Goal: Check status: Check status

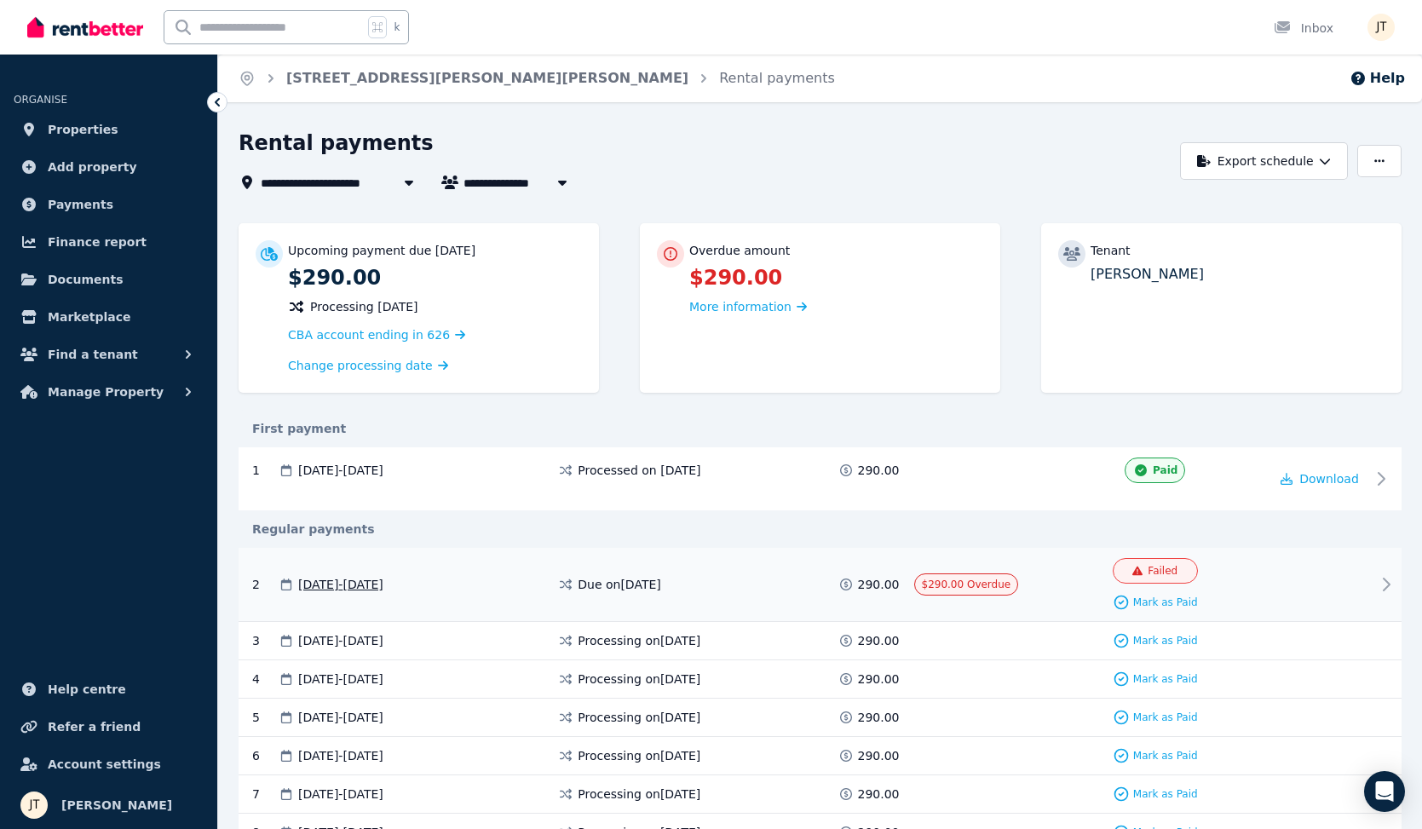
click at [1338, 575] on div at bounding box center [1320, 584] width 102 height 53
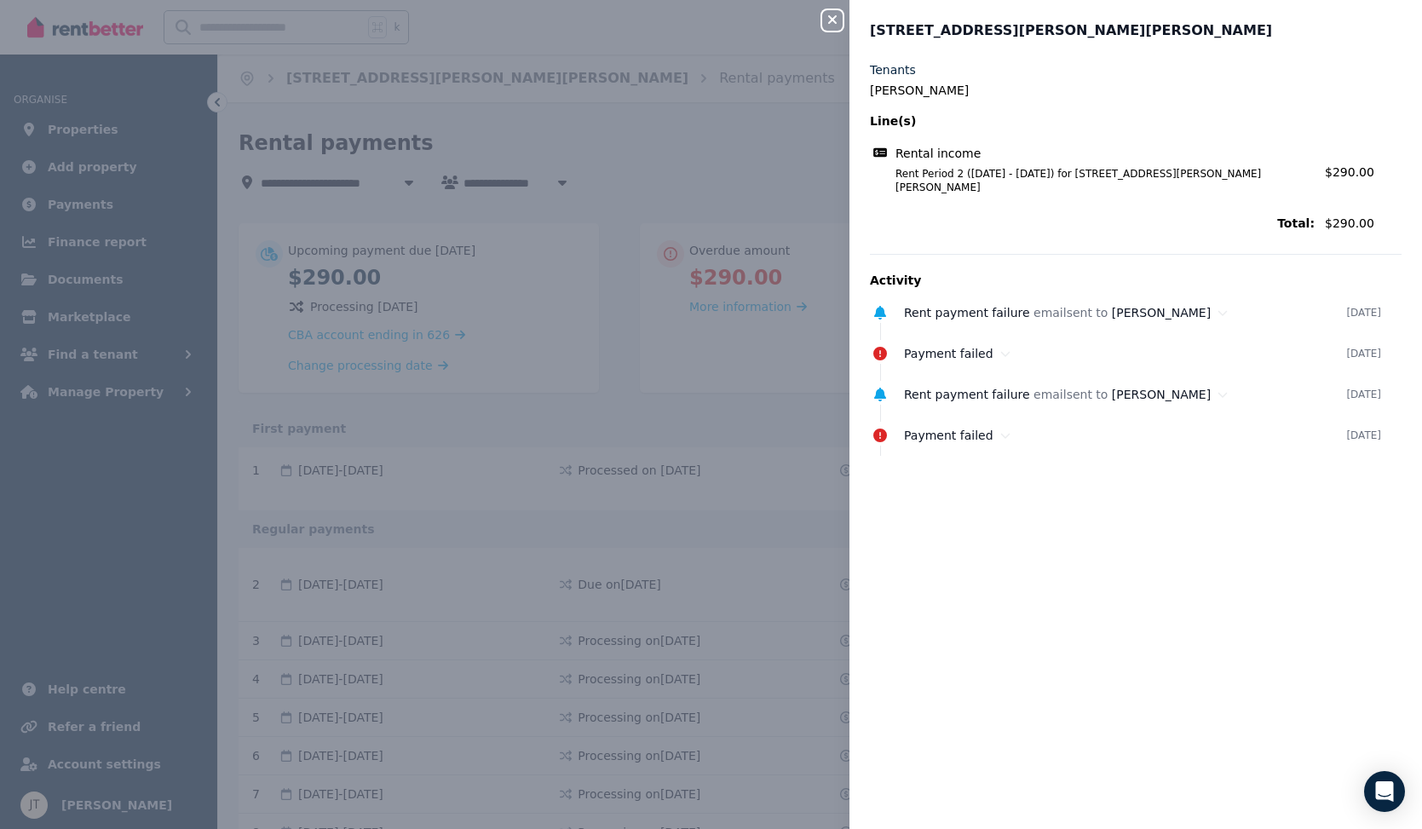
click at [960, 164] on div "Rental income Rent Period 2 ([DATE] - [DATE]) for [STREET_ADDRESS][PERSON_NAME]…" at bounding box center [1092, 169] width 445 height 49
click at [831, 20] on icon "button" at bounding box center [832, 19] width 9 height 9
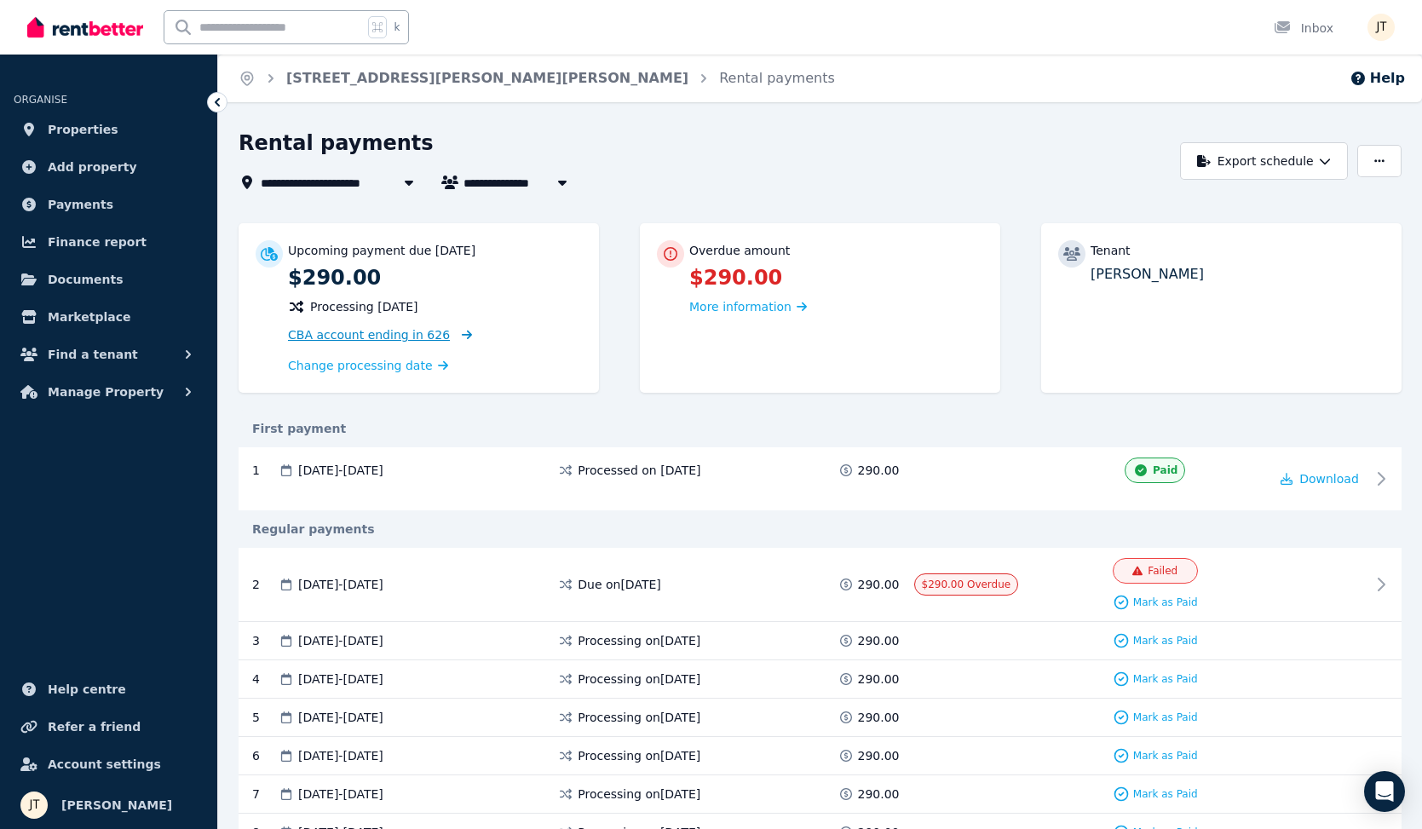
click at [406, 339] on span "CBA account ending in 626" at bounding box center [369, 335] width 162 height 14
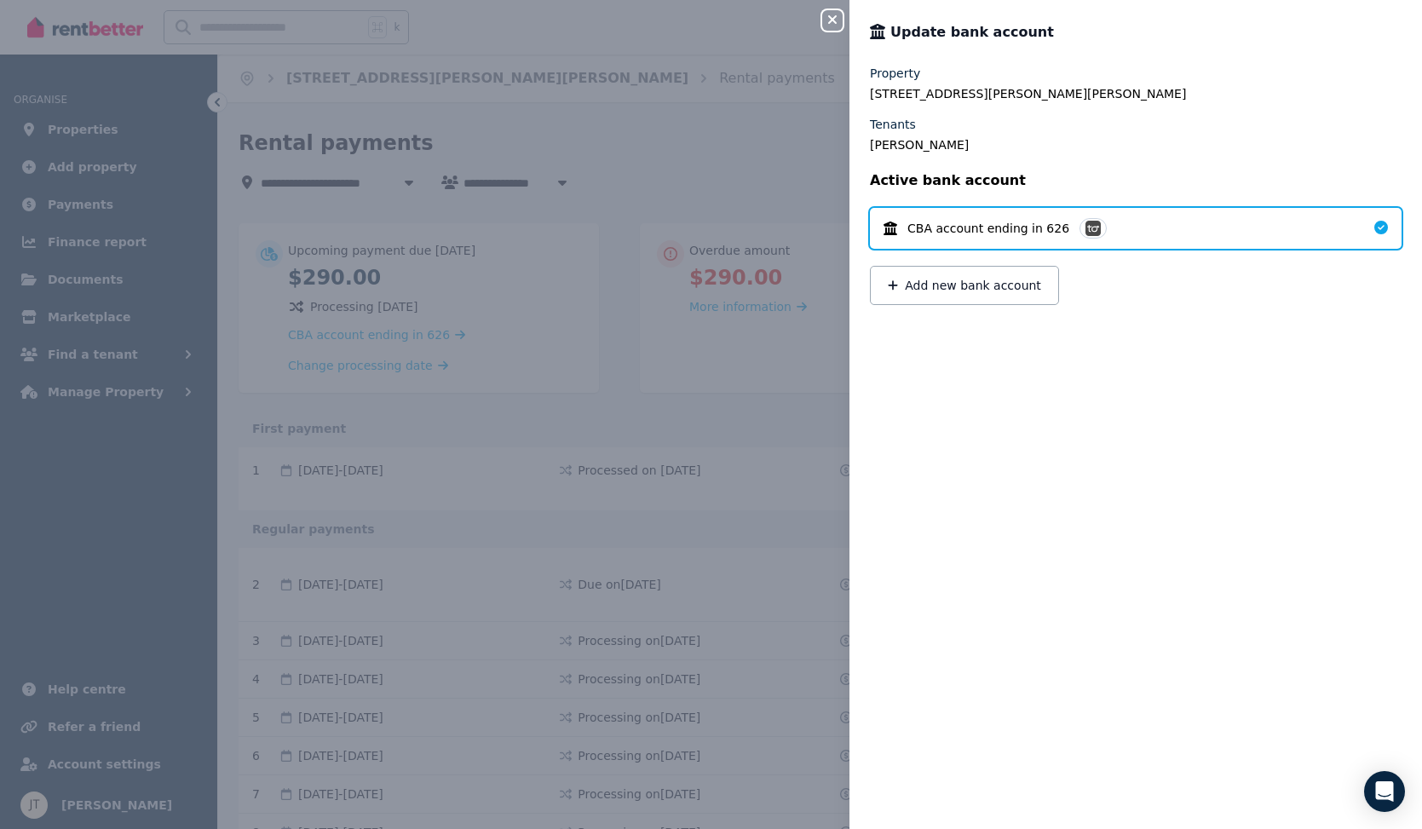
click at [836, 13] on button "Close panel" at bounding box center [832, 20] width 20 height 20
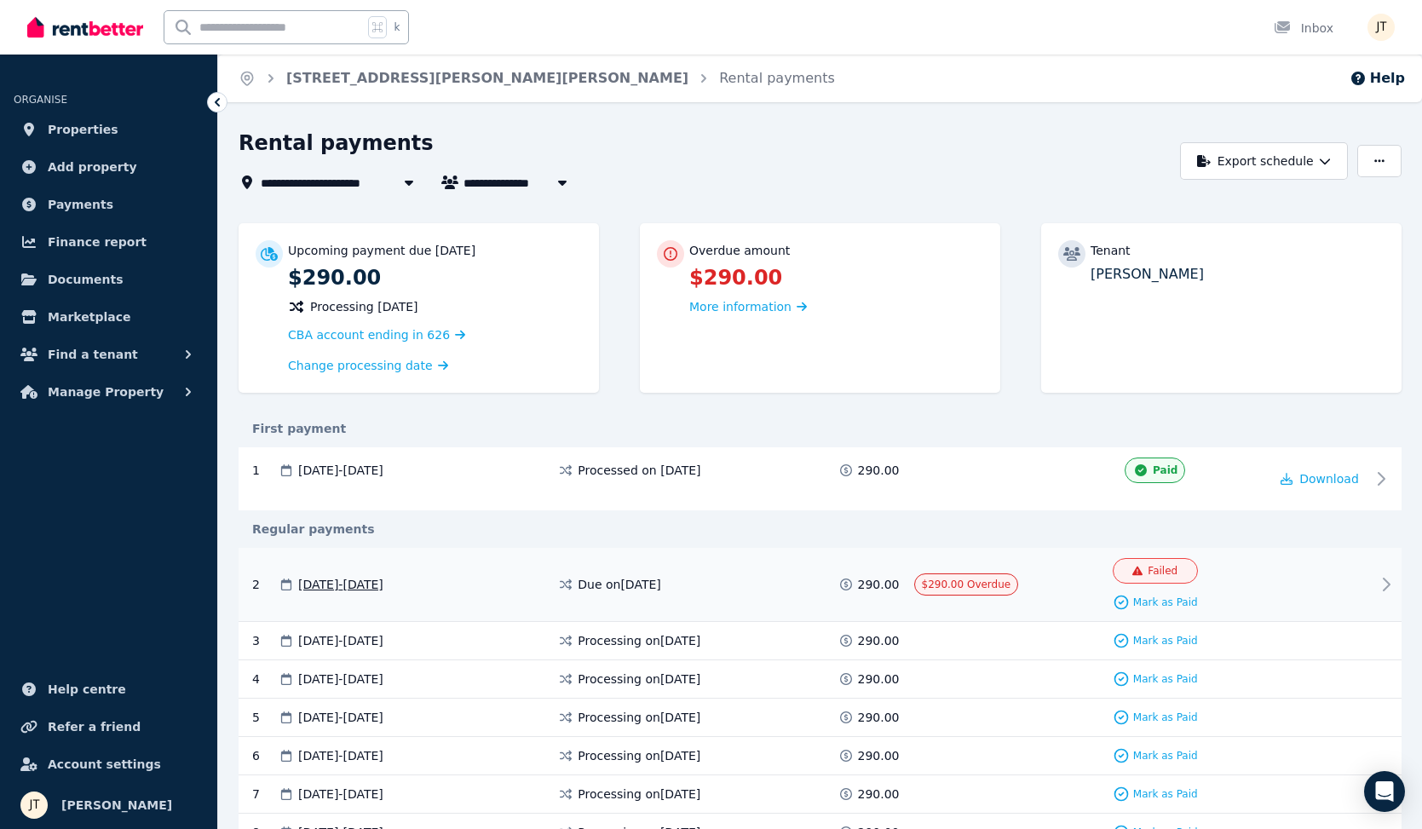
click at [383, 590] on span "[DATE] - [DATE]" at bounding box center [340, 584] width 85 height 17
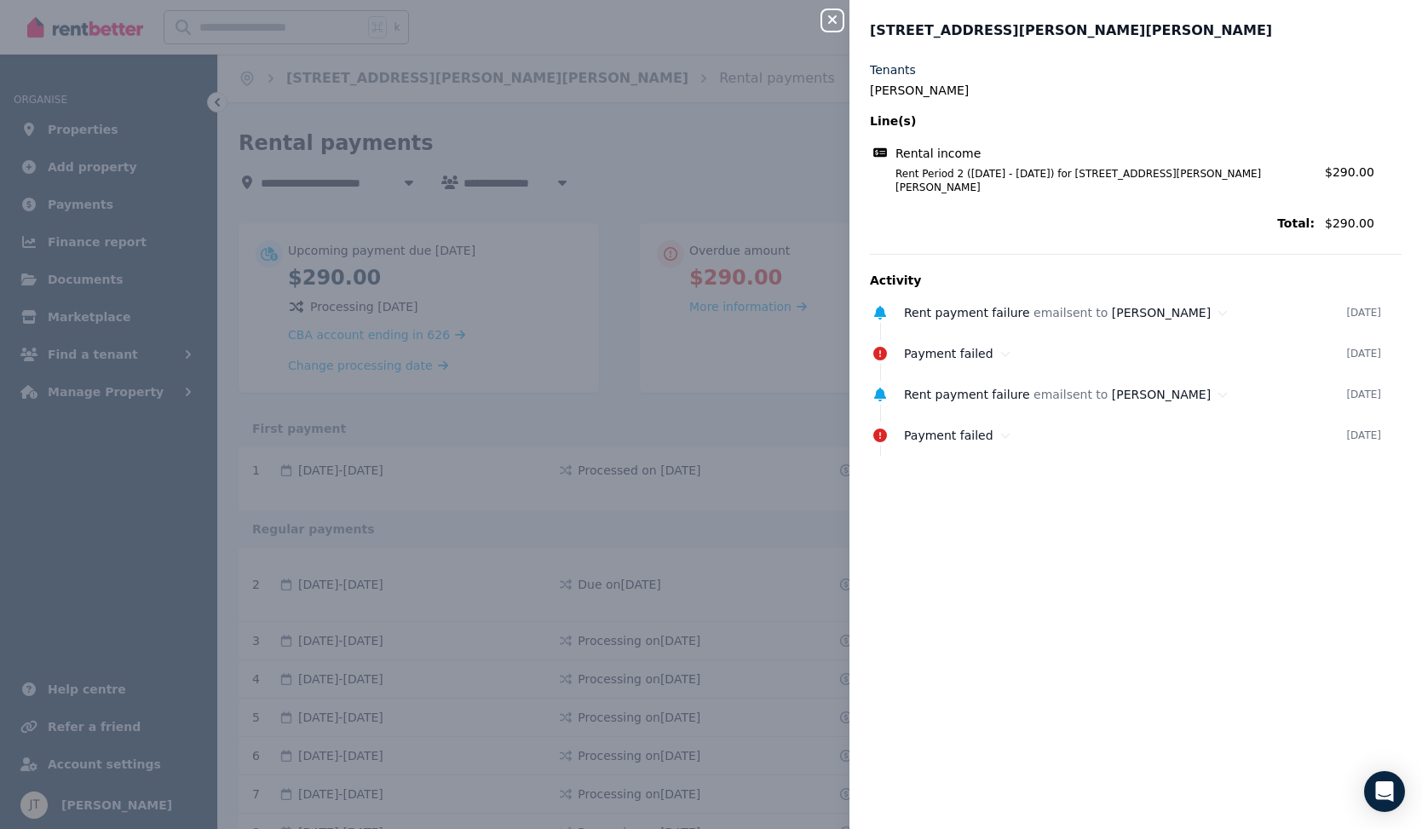
click at [462, 423] on div "Close panel 4/[GEOGRAPHIC_DATA][PERSON_NAME][PERSON_NAME] Tenants [PERSON_NAME]…" at bounding box center [711, 414] width 1422 height 829
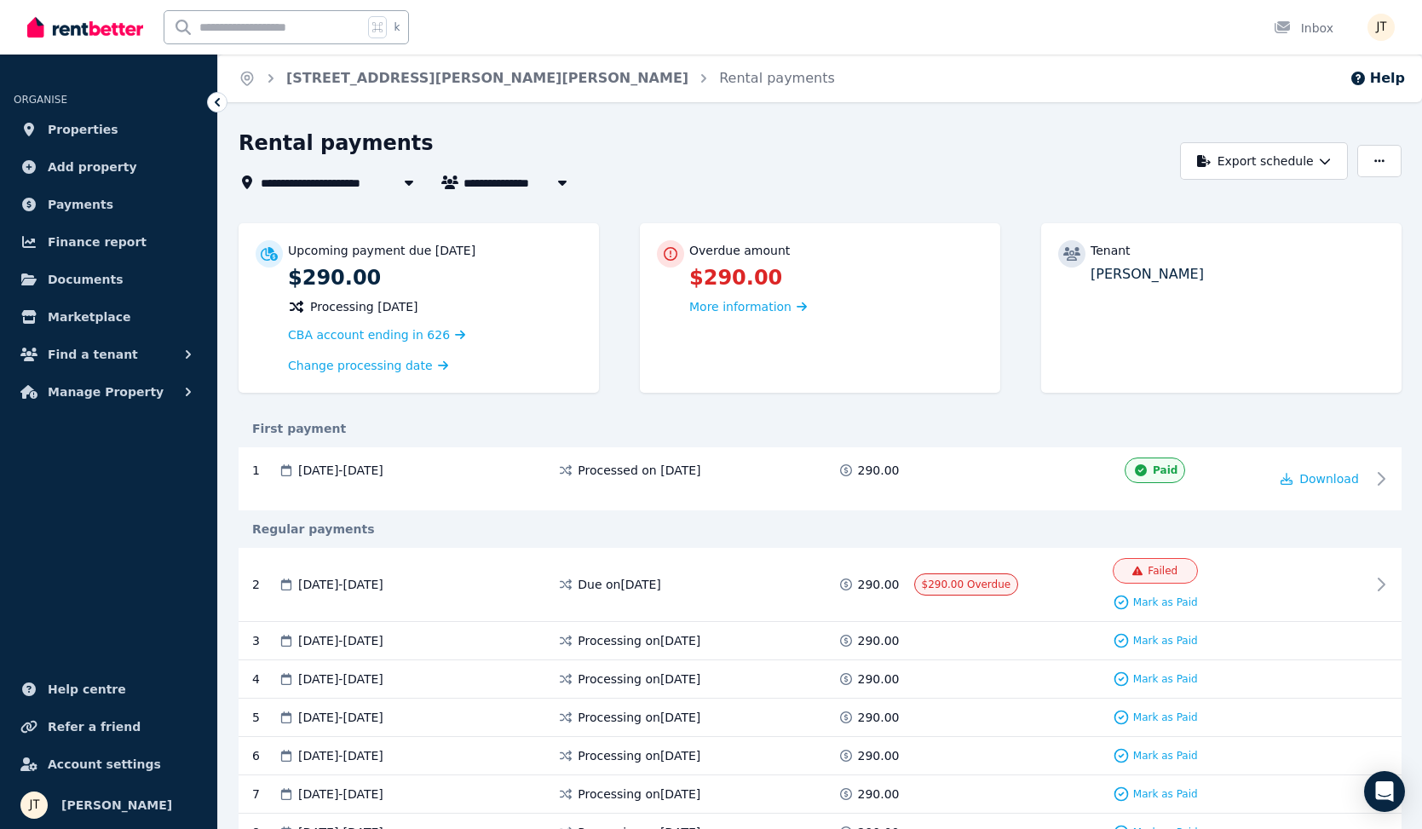
click at [215, 102] on icon at bounding box center [217, 102] width 17 height 17
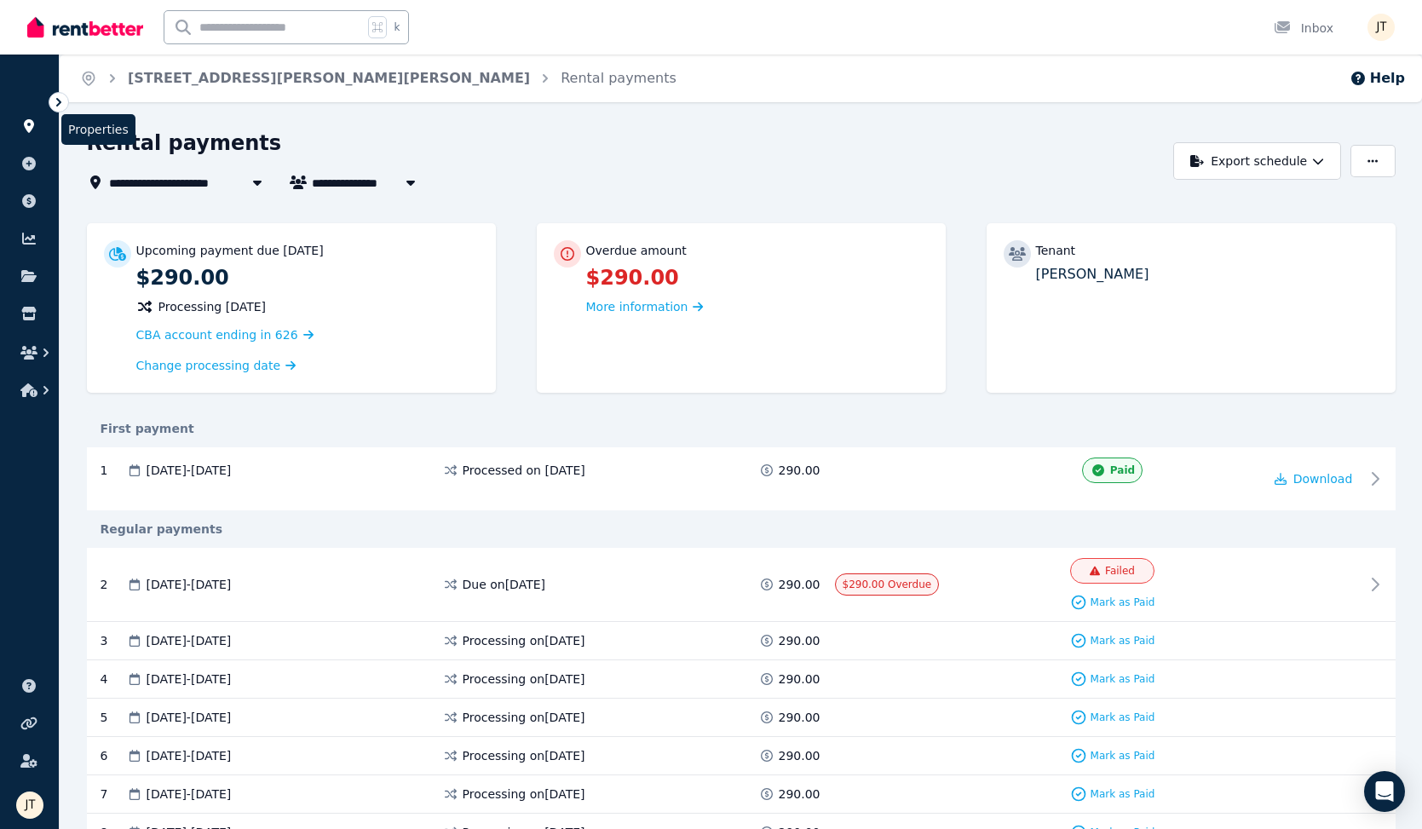
click at [28, 131] on icon at bounding box center [29, 126] width 10 height 14
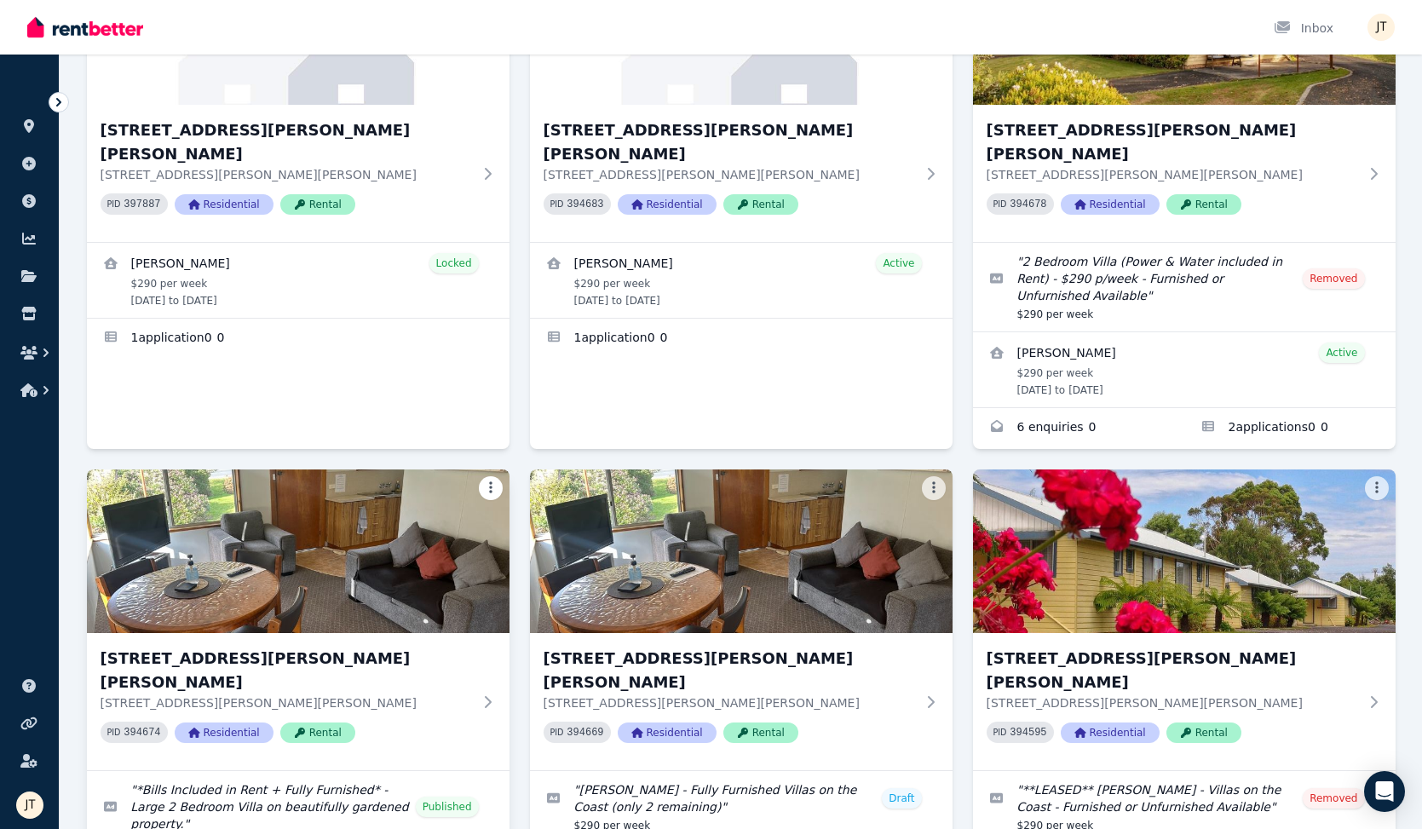
scroll to position [275, 0]
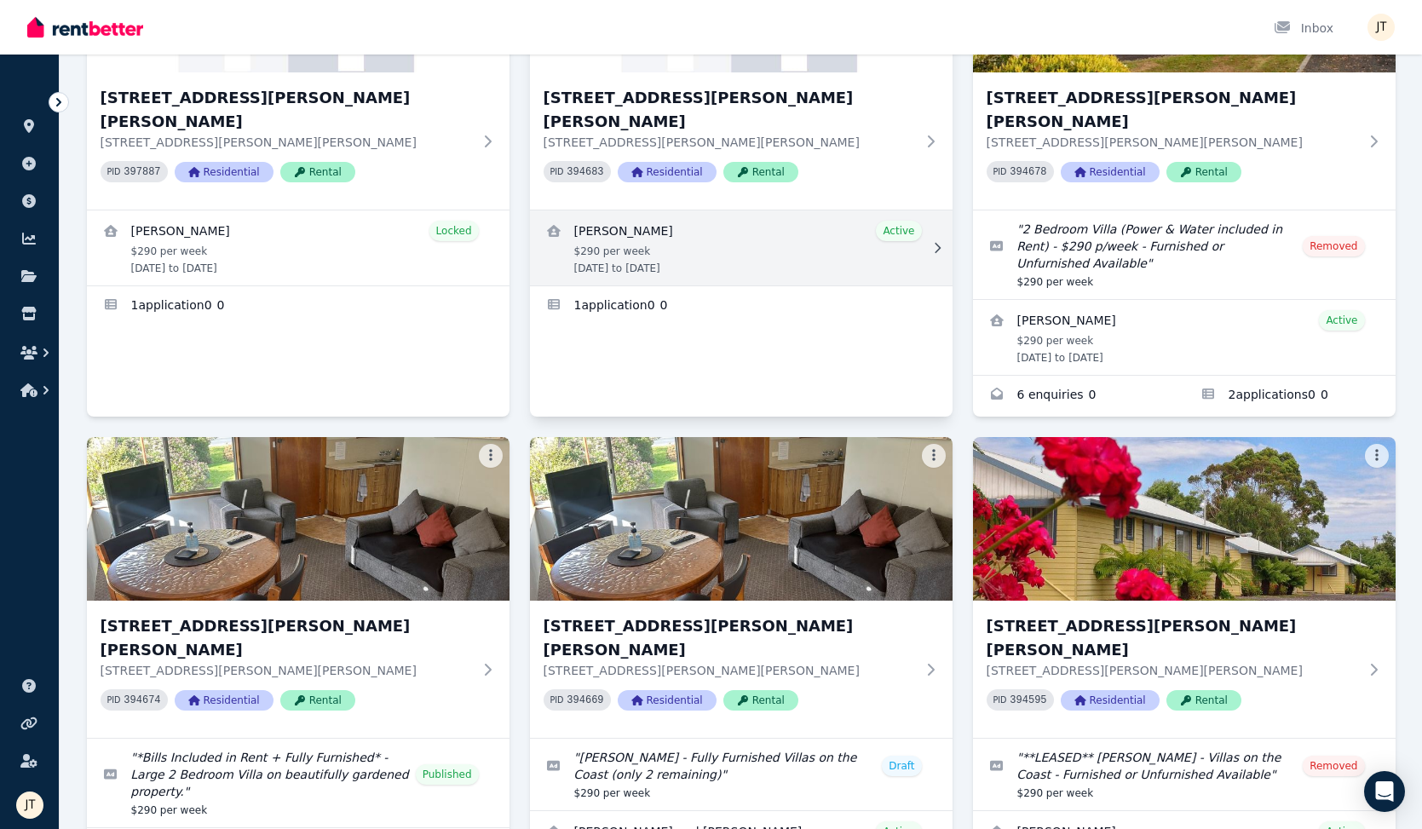
click at [711, 215] on link "View details for Dimity Williams" at bounding box center [741, 247] width 423 height 75
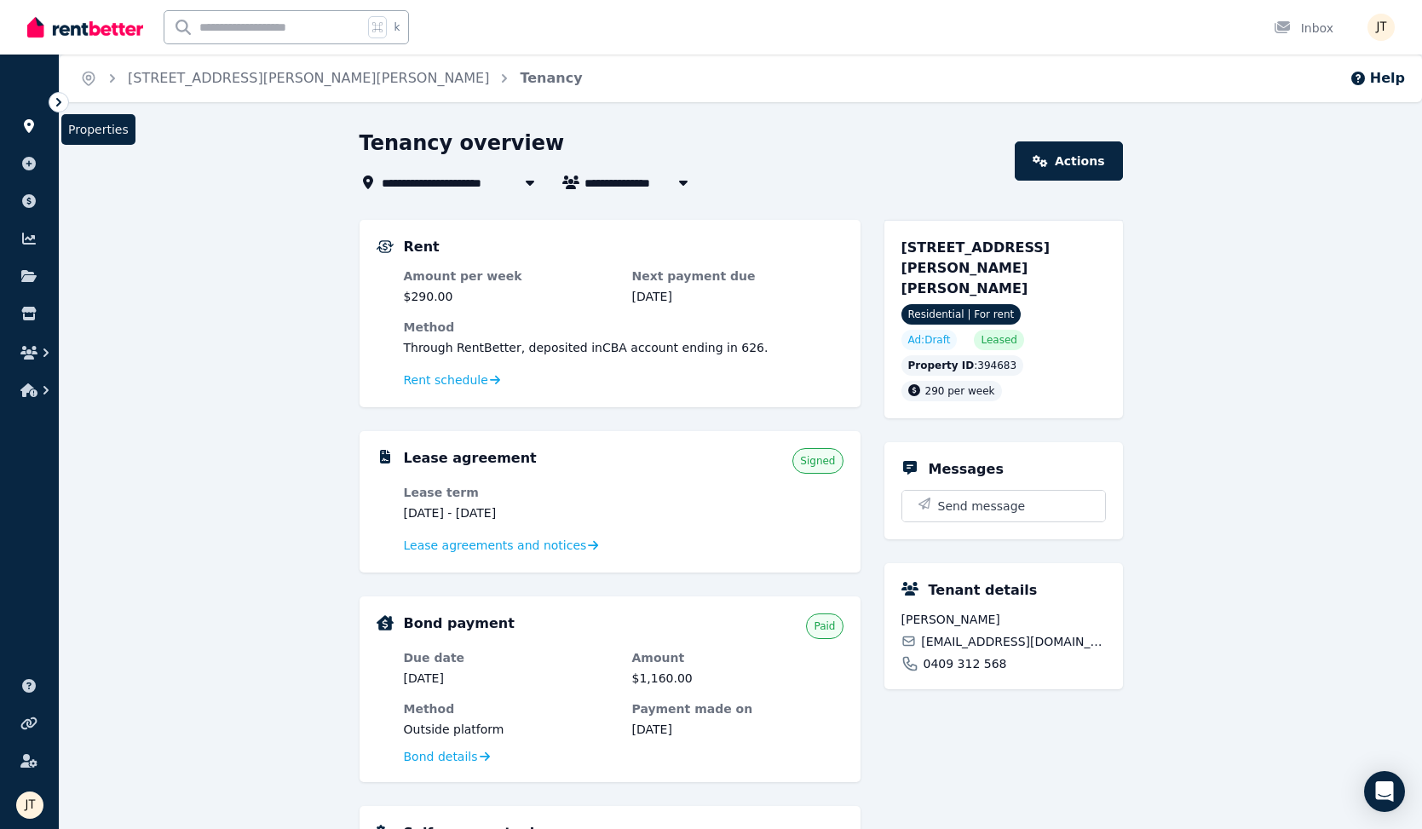
click at [31, 118] on link at bounding box center [30, 125] width 32 height 27
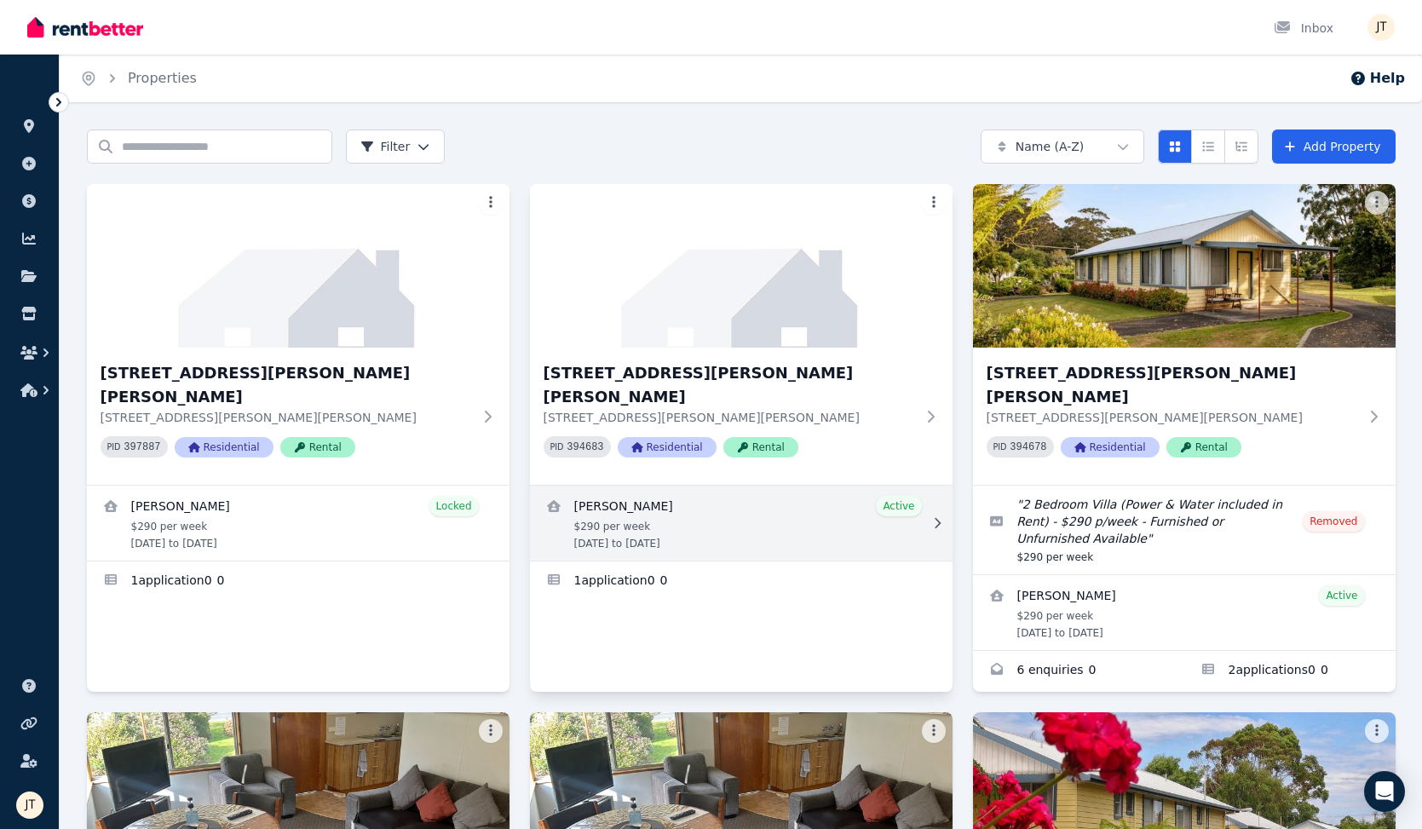
click at [741, 486] on link "View details for Dimity Williams" at bounding box center [741, 523] width 423 height 75
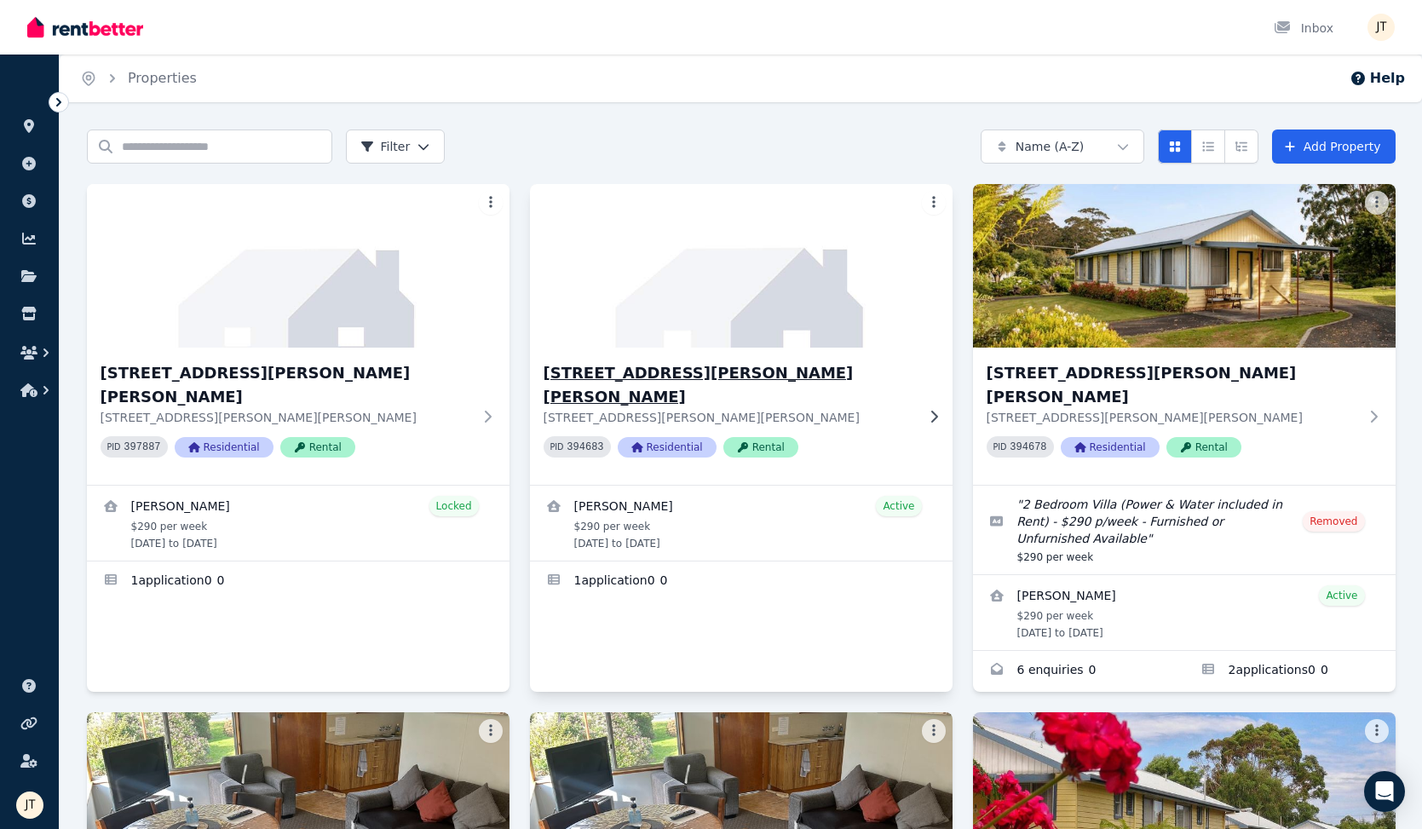
click at [866, 409] on p "[STREET_ADDRESS][PERSON_NAME][PERSON_NAME]" at bounding box center [729, 417] width 371 height 17
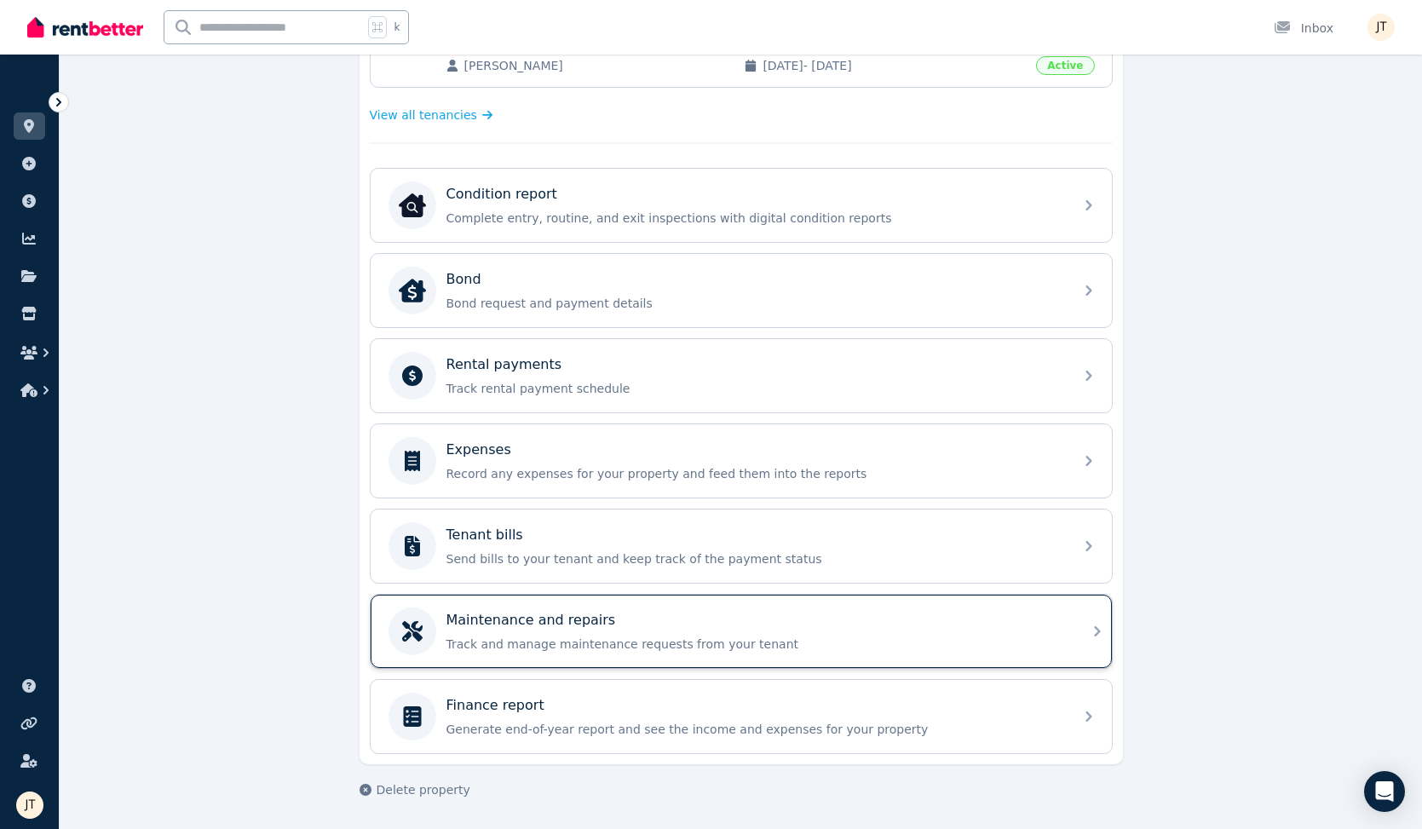
scroll to position [456, 0]
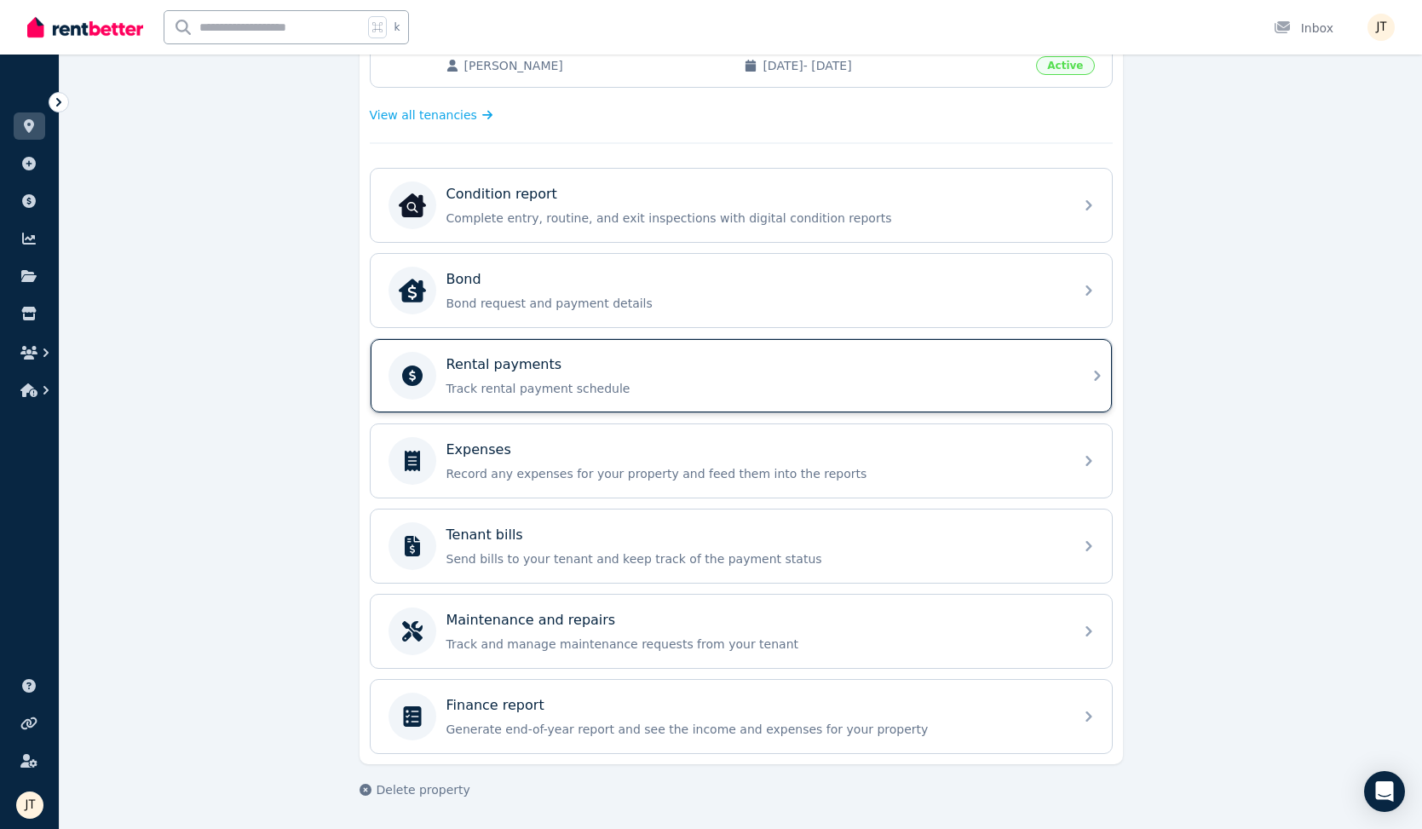
click at [752, 376] on div "Rental payments Track rental payment schedule" at bounding box center [754, 375] width 617 height 43
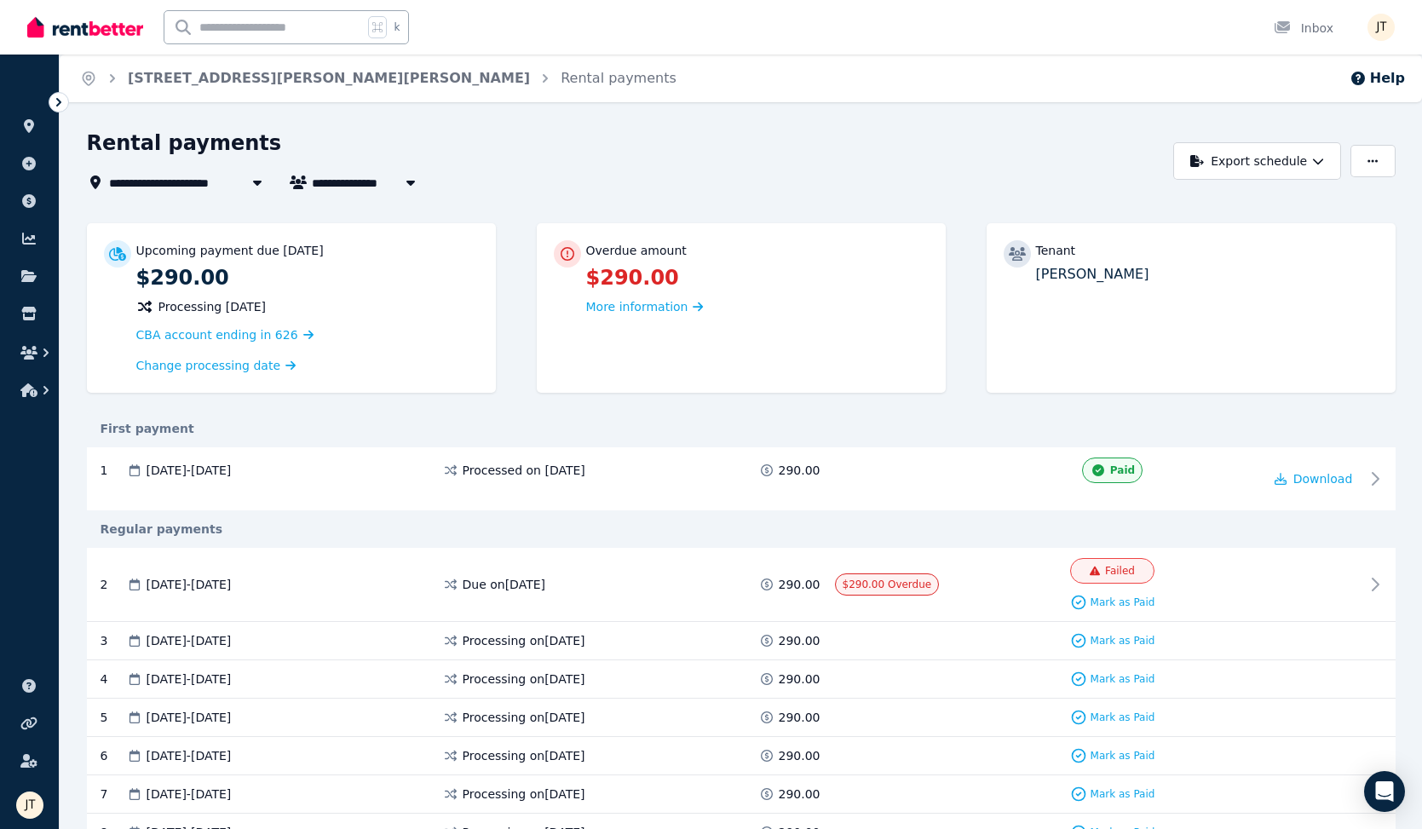
scroll to position [10, 0]
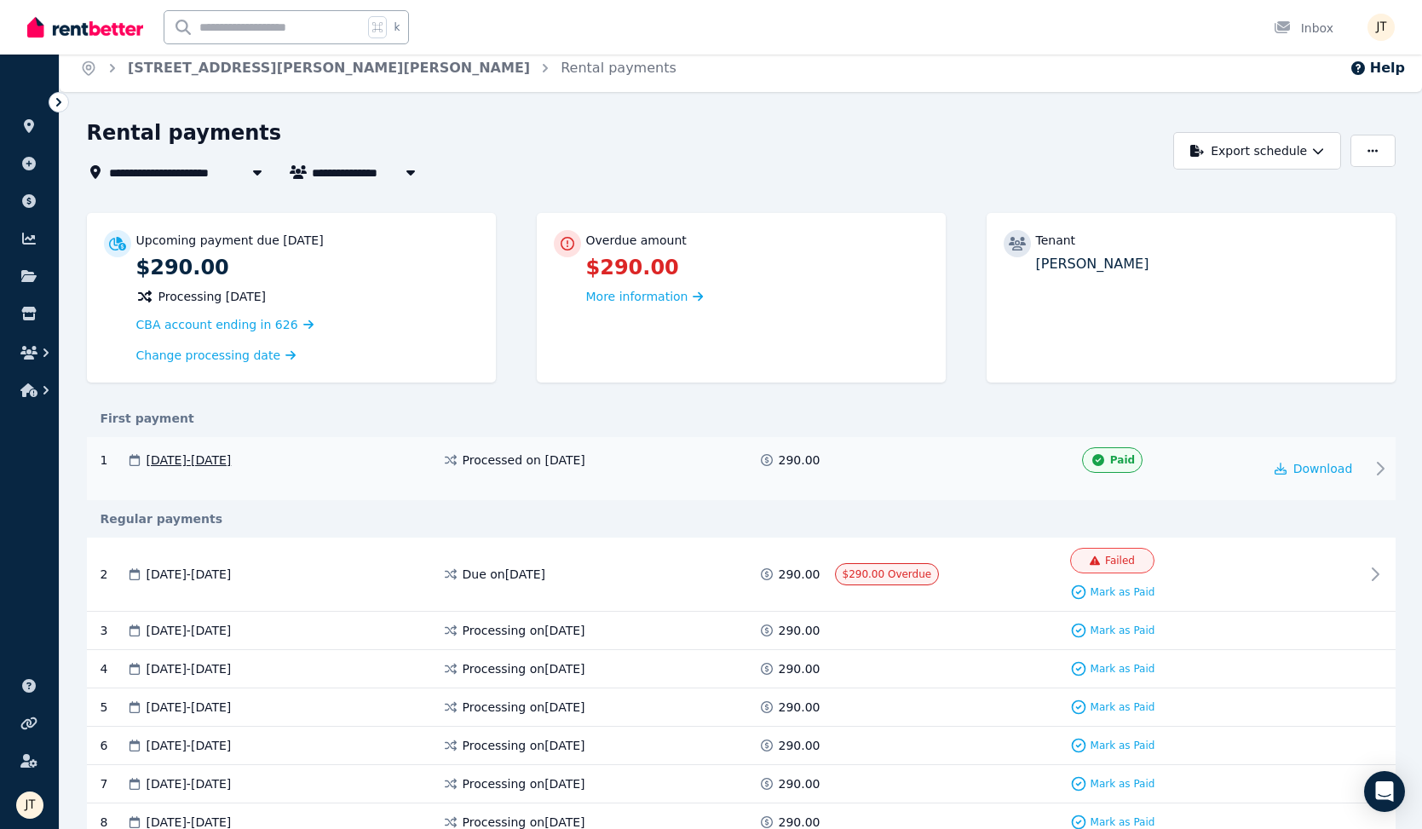
click at [783, 452] on span "290.00" at bounding box center [800, 460] width 42 height 17
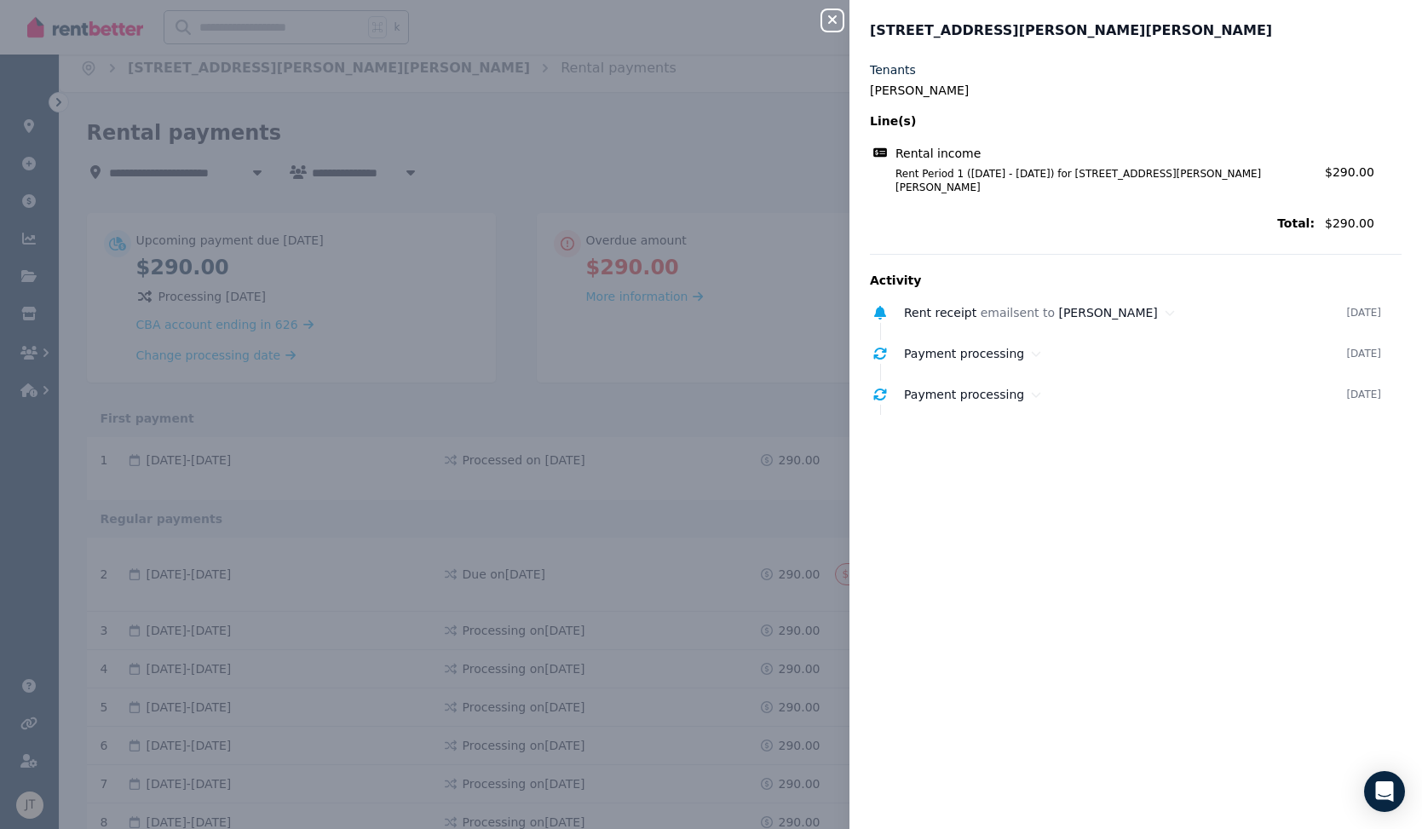
click at [681, 333] on div "Close panel 4/[GEOGRAPHIC_DATA][PERSON_NAME][PERSON_NAME] Tenants [PERSON_NAME]…" at bounding box center [711, 414] width 1422 height 829
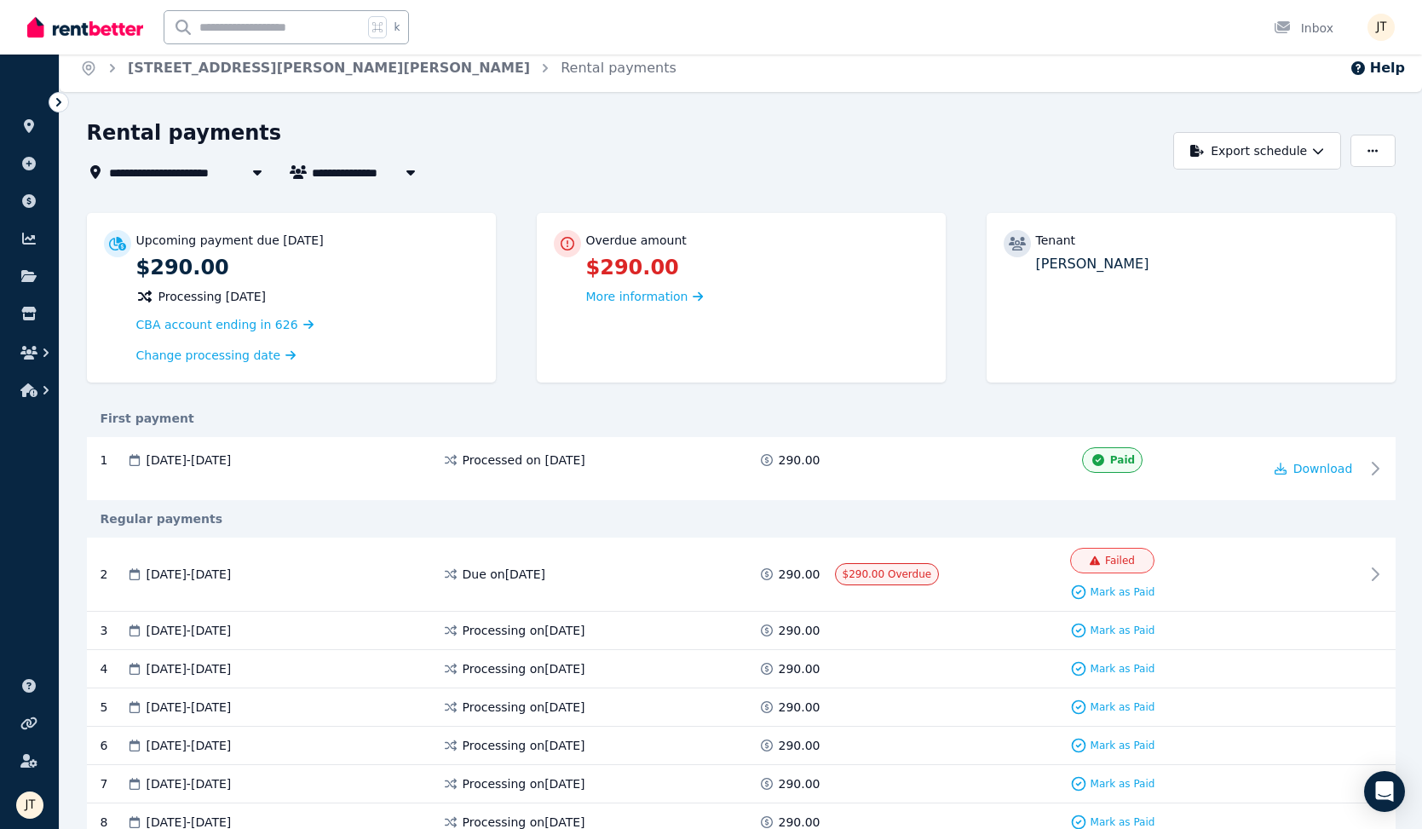
click at [193, 170] on span "[STREET_ADDRESS][PERSON_NAME][PERSON_NAME]" at bounding box center [282, 172] width 347 height 20
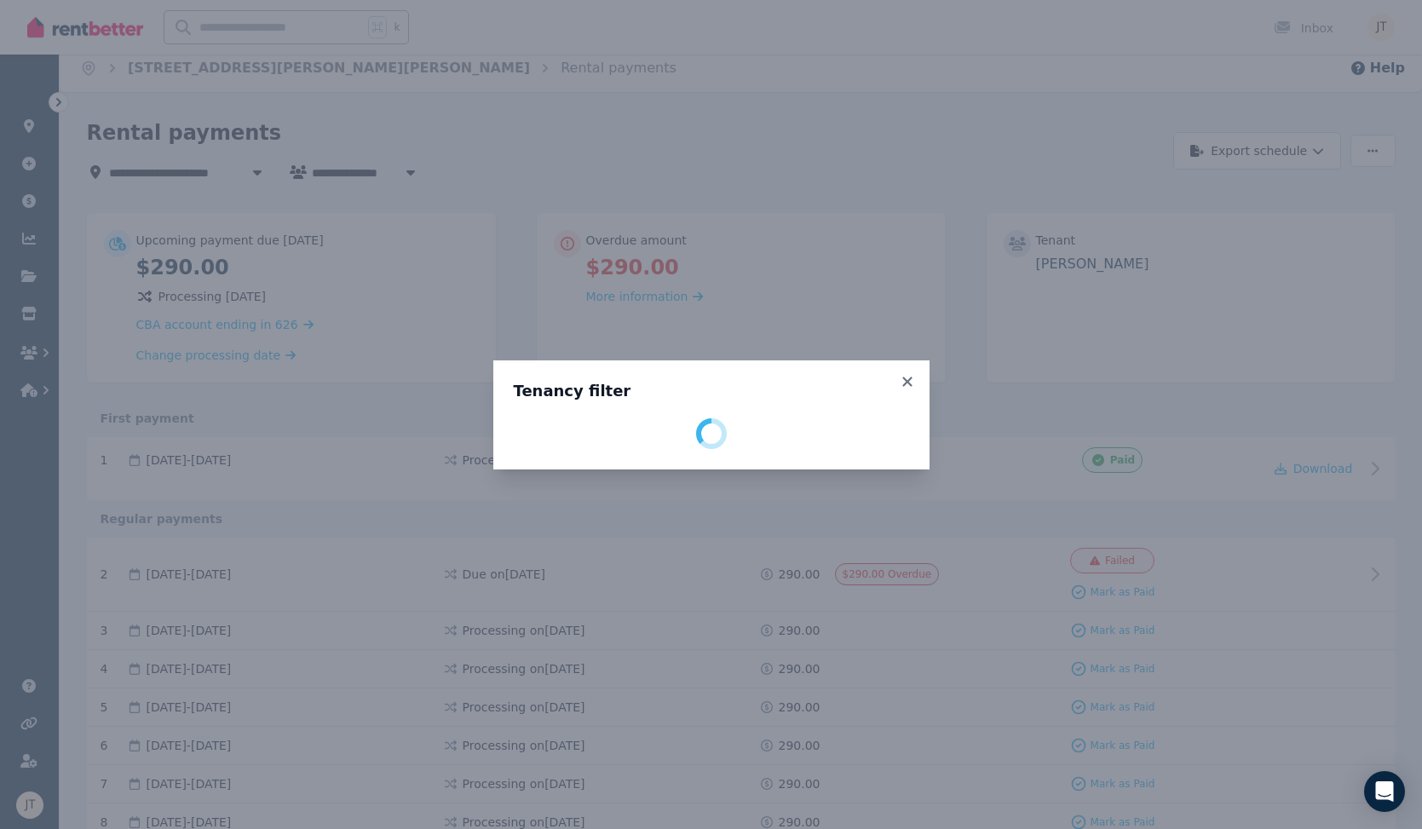
select select "**********"
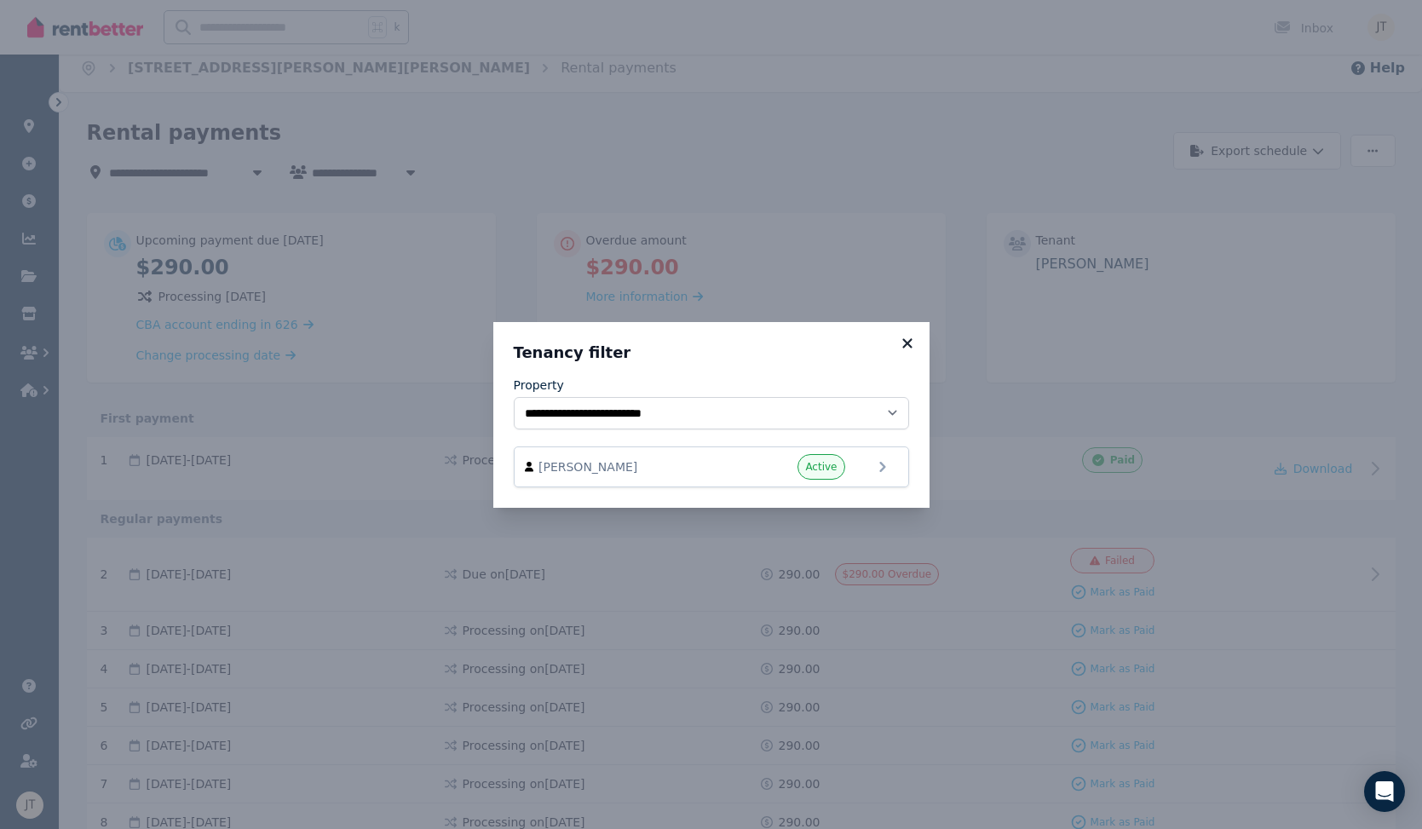
click at [901, 342] on icon at bounding box center [907, 343] width 17 height 15
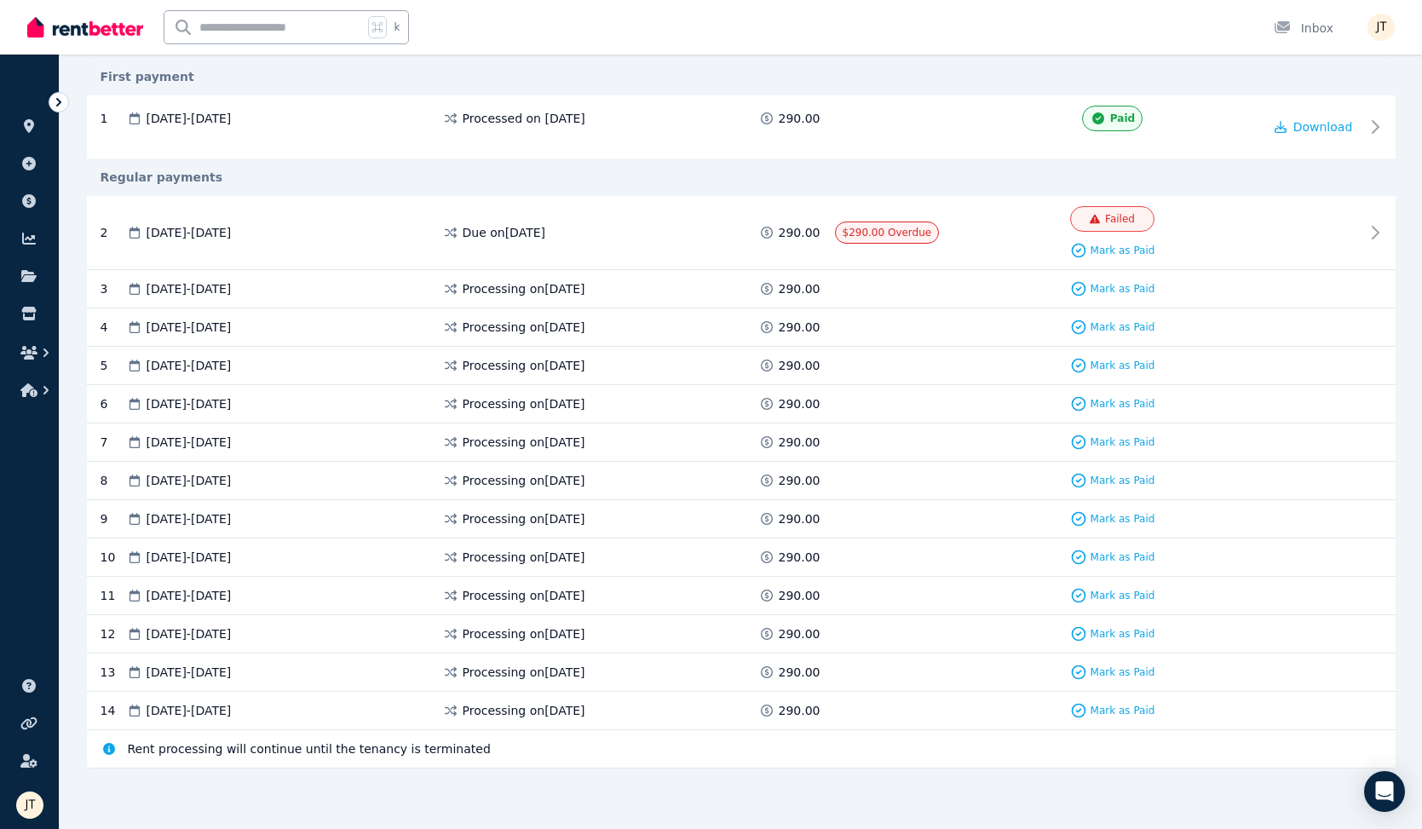
scroll to position [351, 0]
click at [412, 751] on span "Rent processing will continue until the tenancy is terminated" at bounding box center [309, 749] width 363 height 17
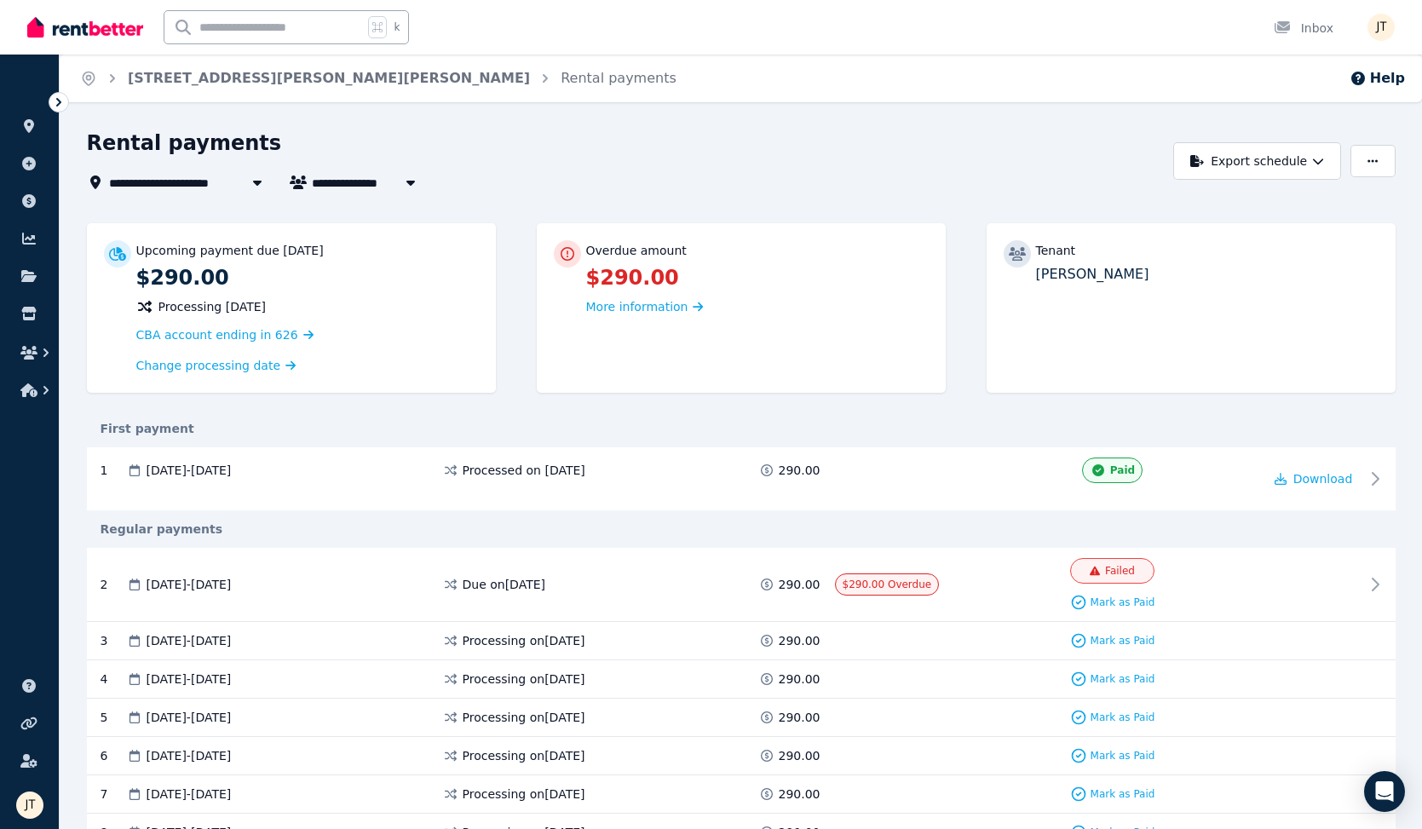
scroll to position [0, 0]
click at [1388, 166] on button "button" at bounding box center [1372, 161] width 44 height 32
click at [1038, 157] on div "Rental payments" at bounding box center [626, 146] width 1078 height 32
click at [347, 185] on span "[PERSON_NAME]" at bounding box center [377, 182] width 130 height 20
type input "**********"
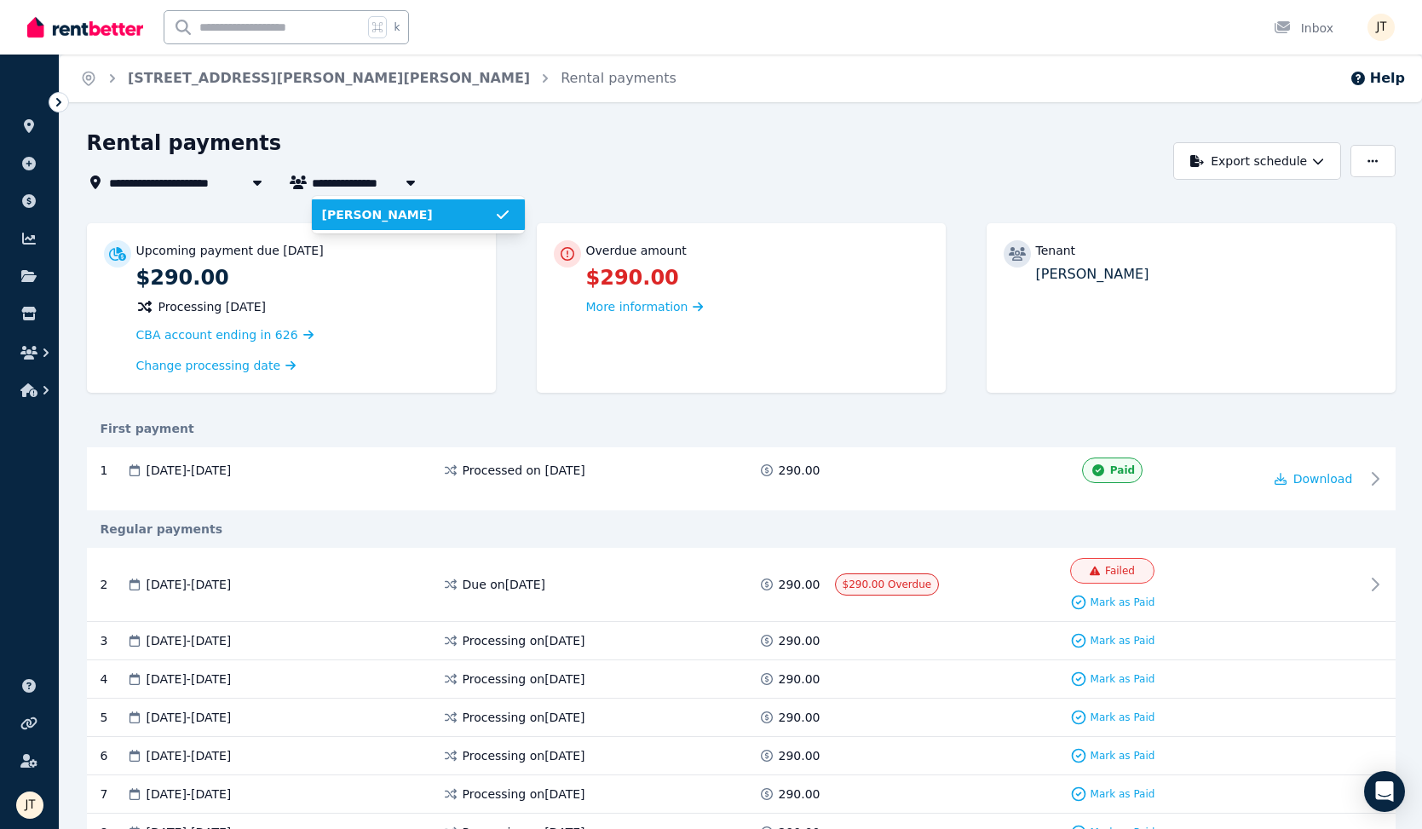
click at [492, 160] on div "Rental payments" at bounding box center [626, 146] width 1078 height 32
click at [303, 463] on div "[DATE] - [DATE]" at bounding box center [284, 470] width 316 height 17
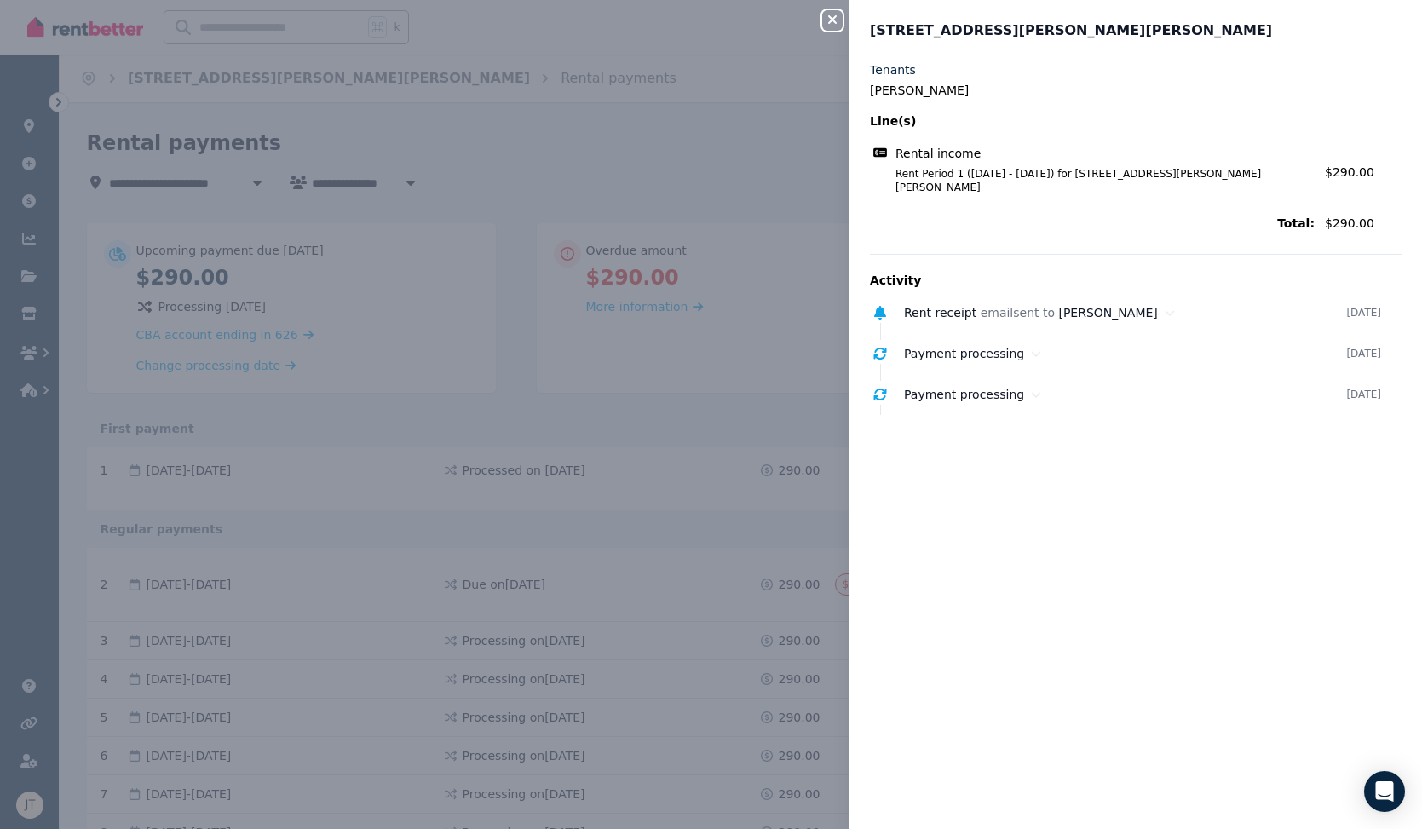
click at [836, 20] on icon "button" at bounding box center [832, 20] width 20 height 14
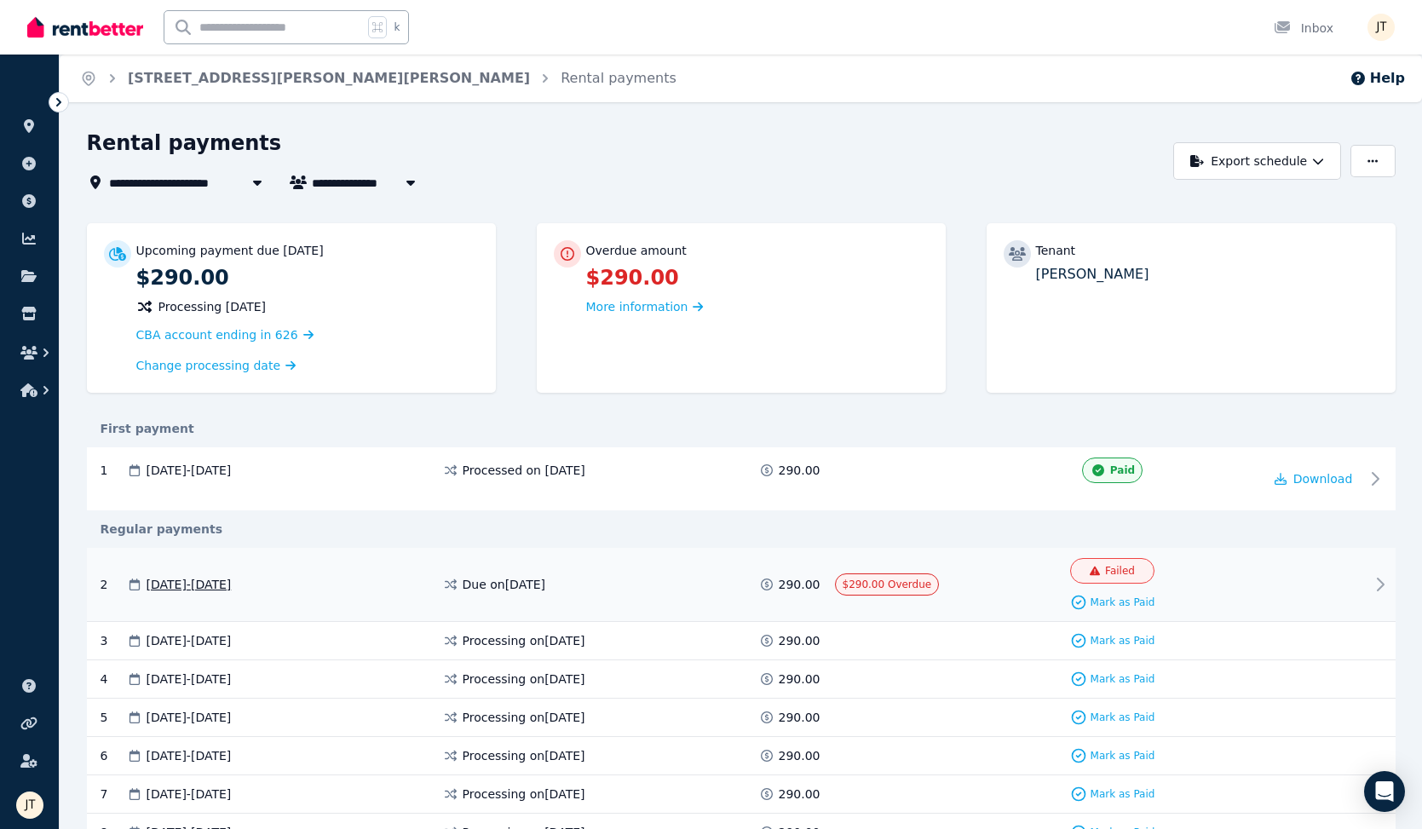
click at [978, 584] on div "Failed Mark as Paid" at bounding box center [1113, 584] width 300 height 53
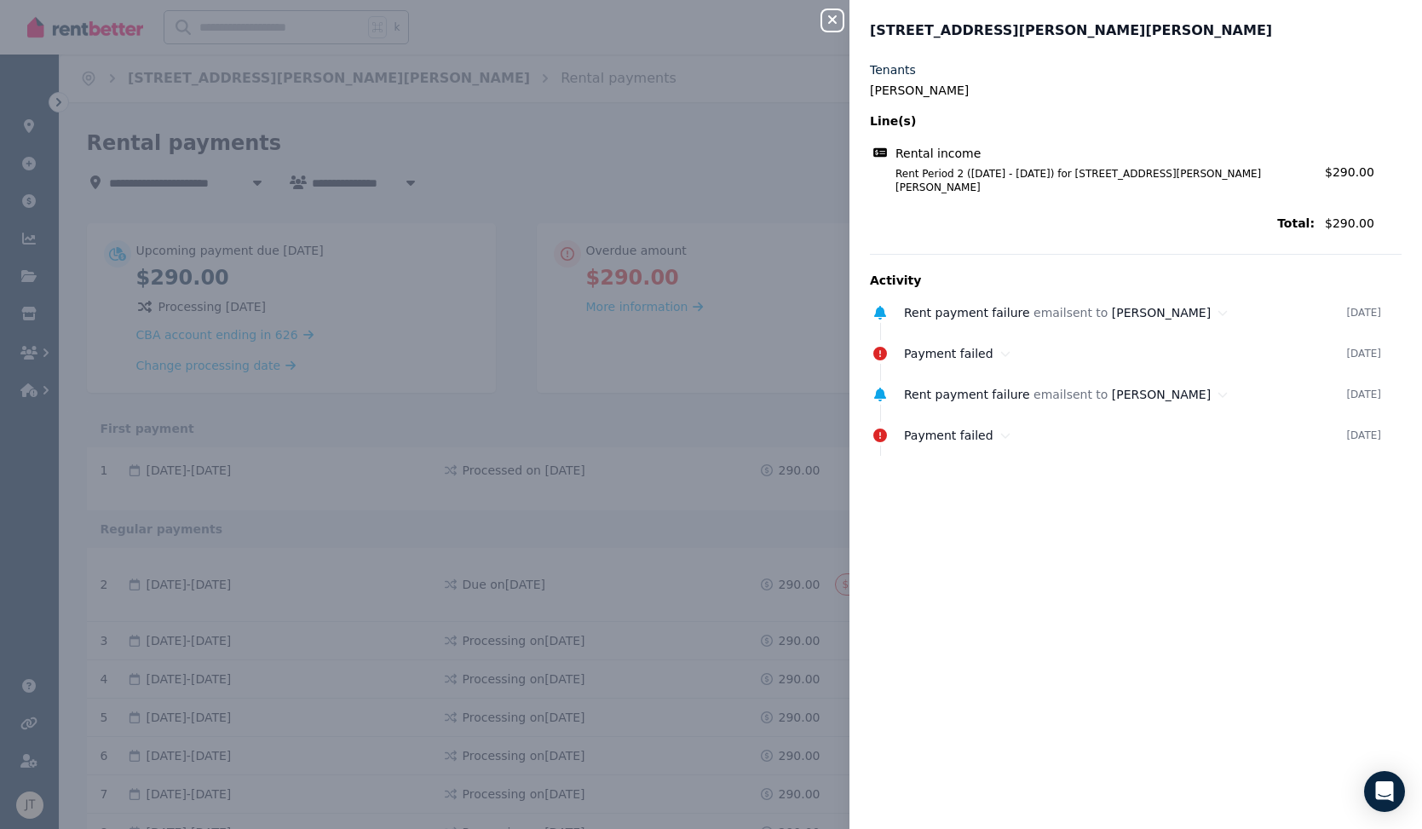
click at [841, 12] on button "Close panel" at bounding box center [832, 20] width 20 height 20
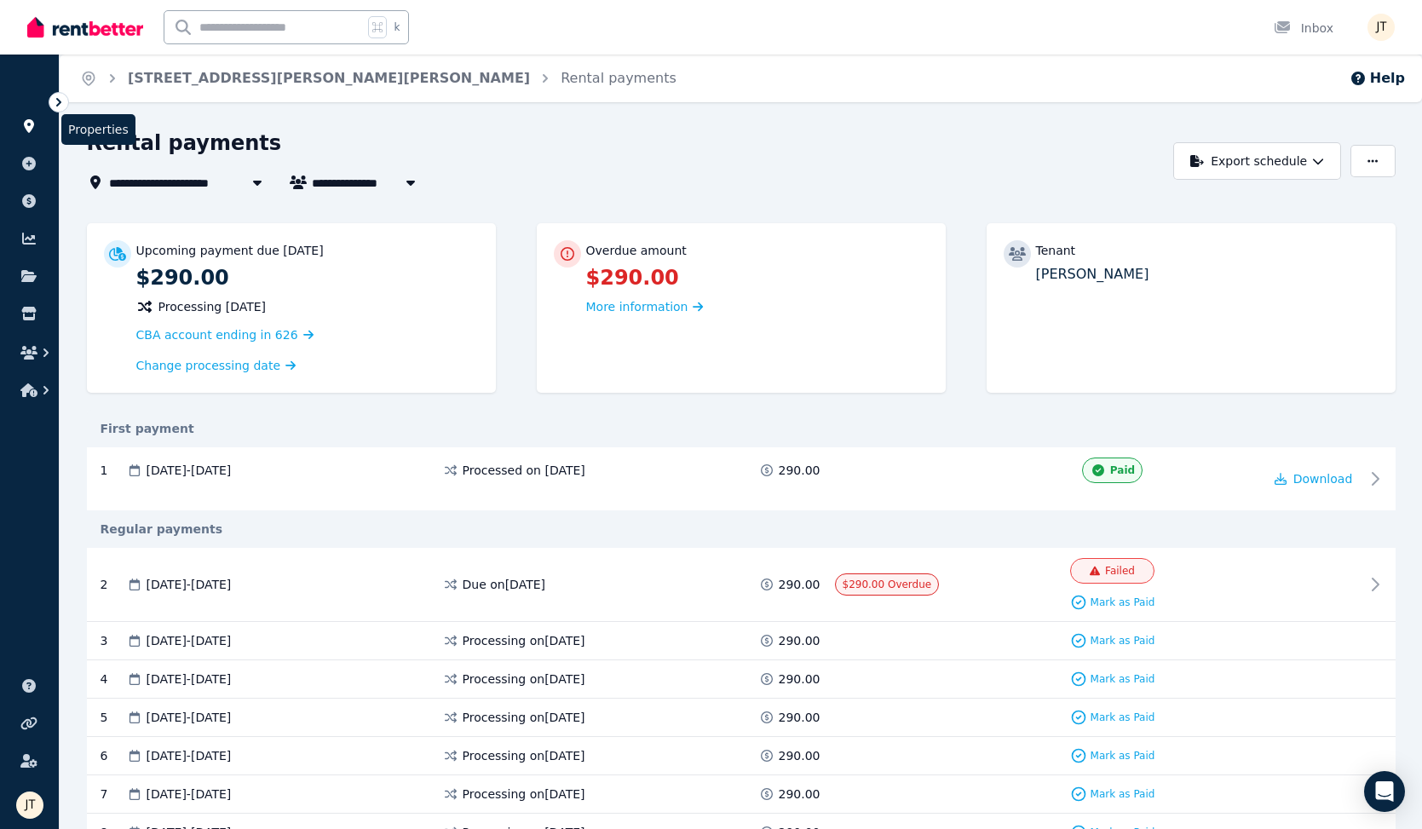
click at [26, 120] on icon at bounding box center [29, 126] width 10 height 14
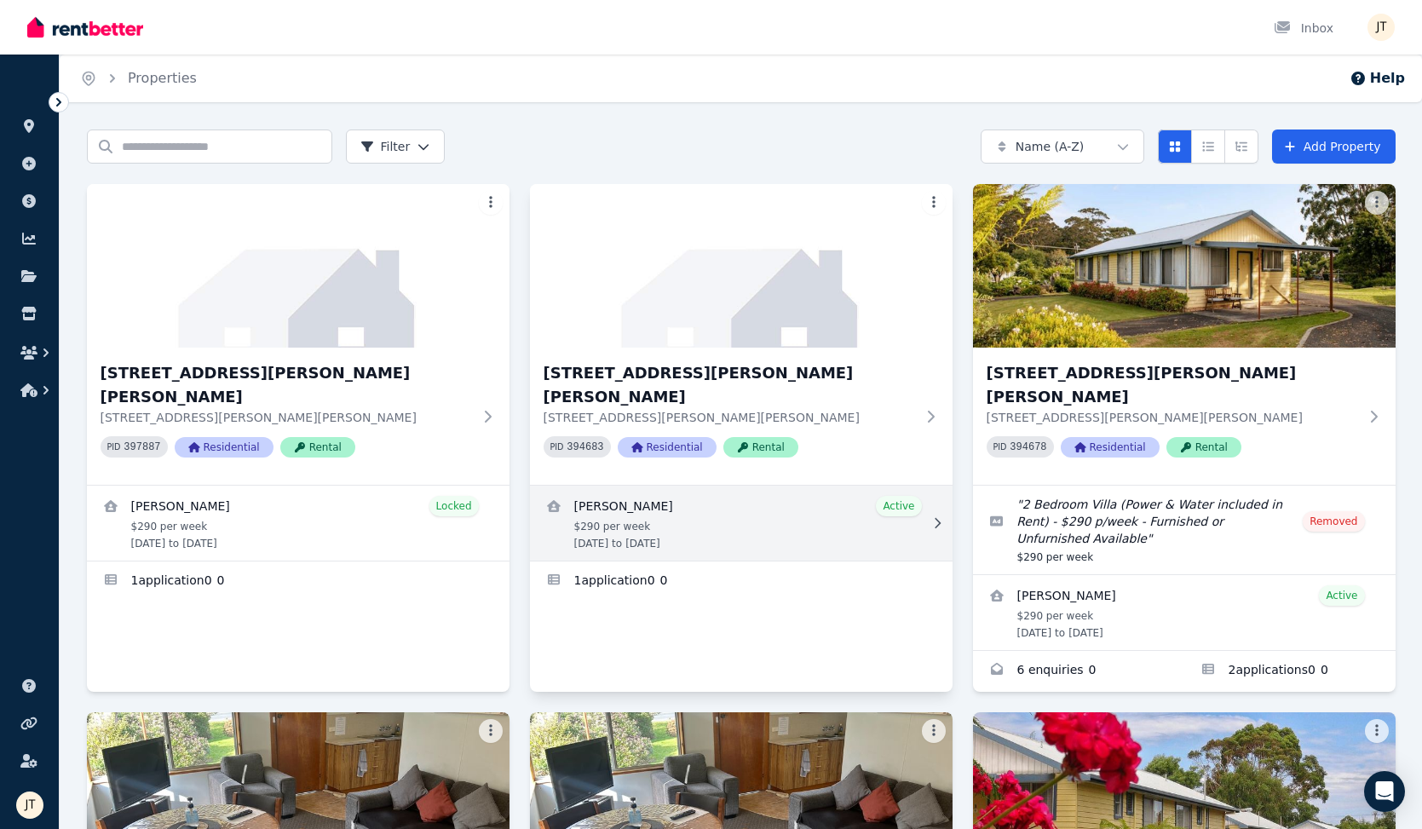
click at [677, 488] on link "View details for Dimity Williams" at bounding box center [741, 523] width 423 height 75
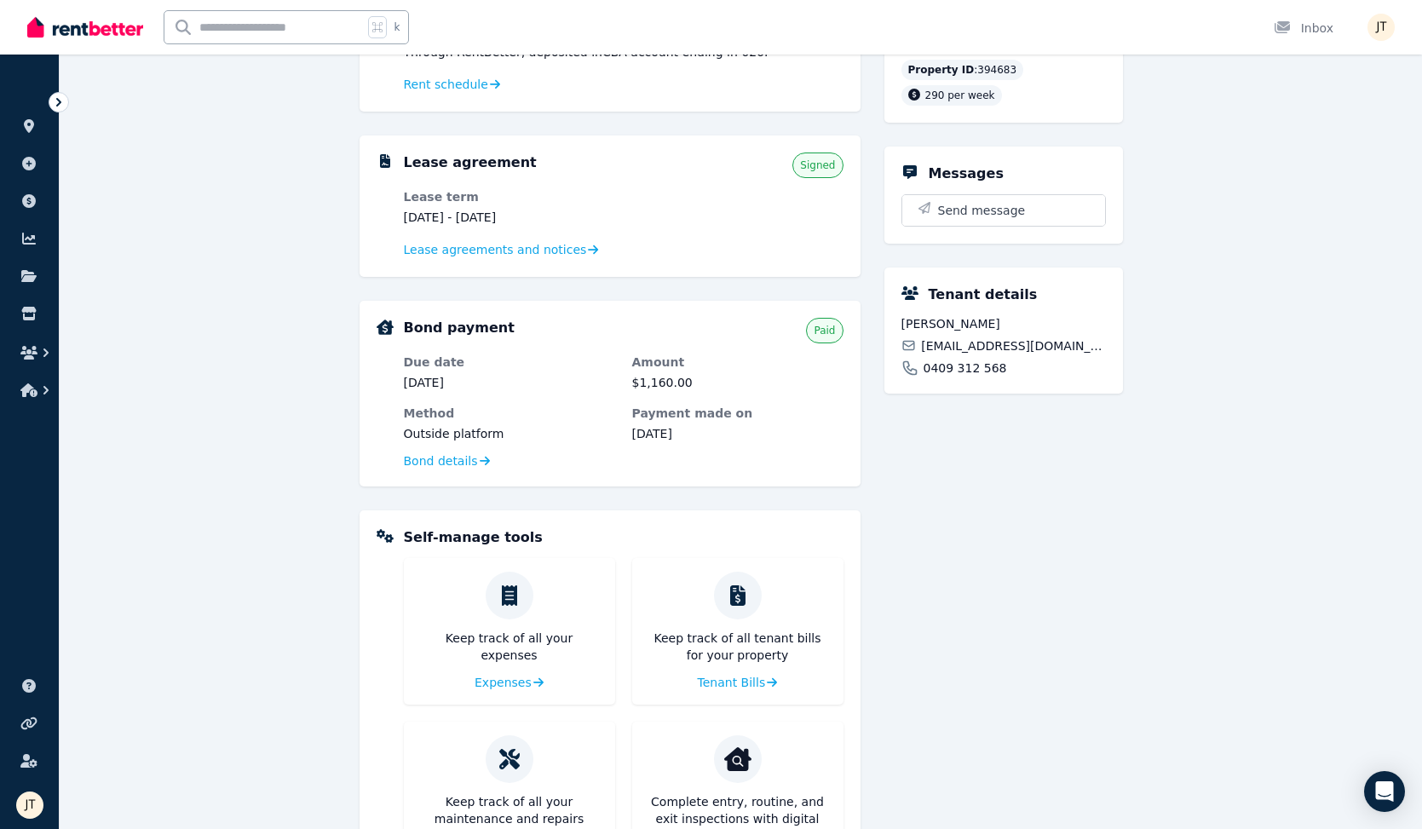
scroll to position [304, 0]
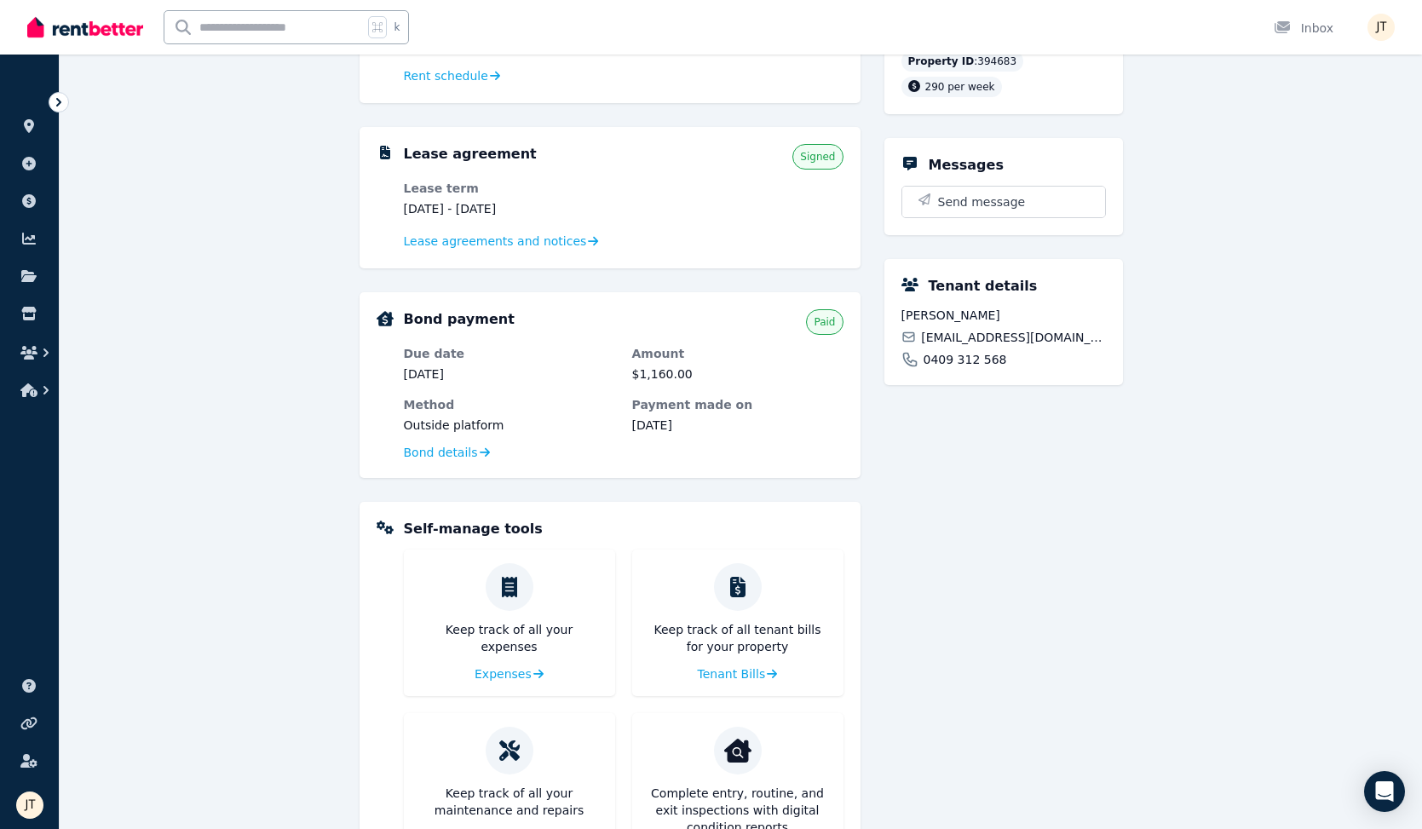
click at [437, 408] on dt "Method" at bounding box center [509, 404] width 211 height 17
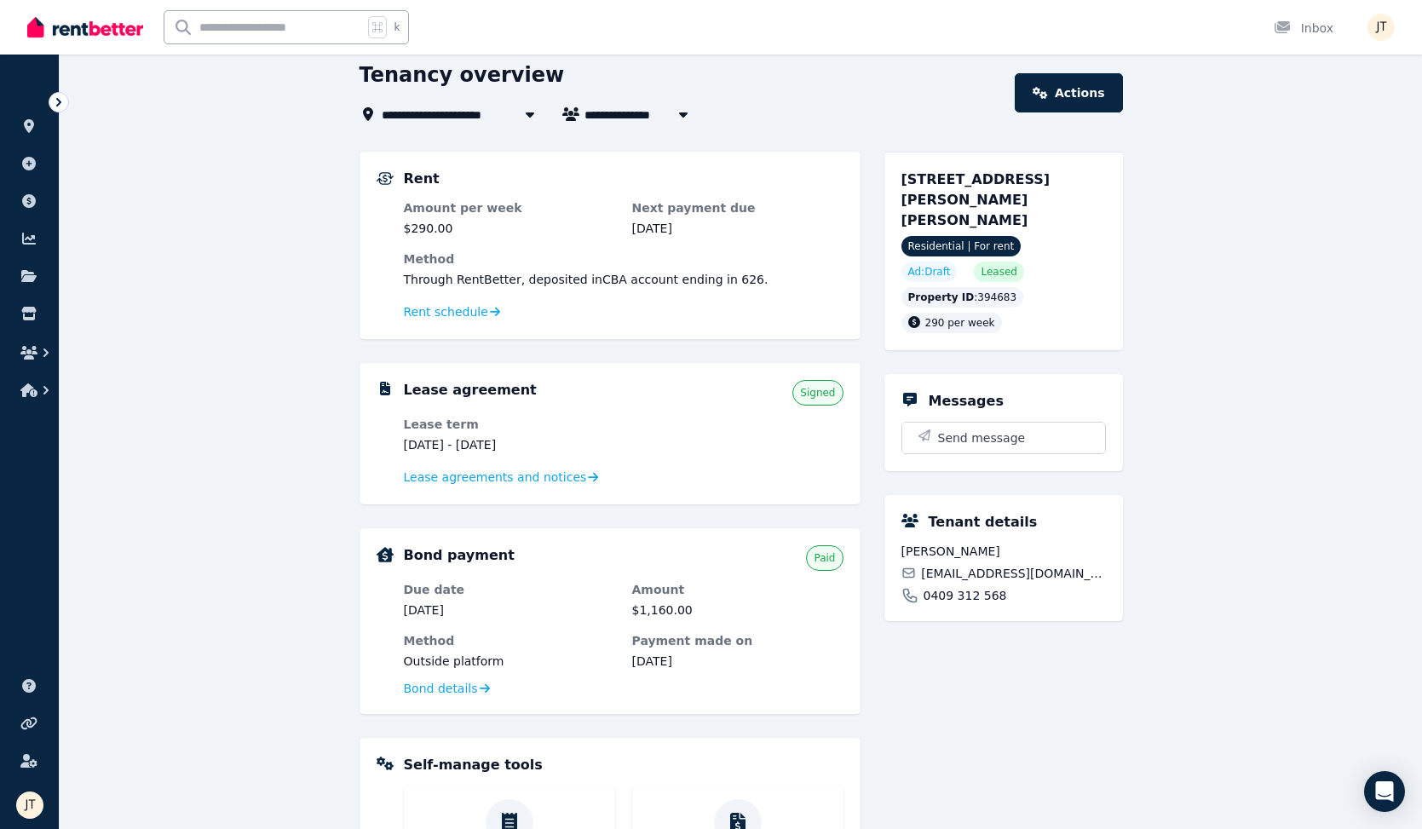
scroll to position [67, 0]
drag, startPoint x: 480, startPoint y: 279, endPoint x: 753, endPoint y: 289, distance: 273.7
click at [753, 289] on dl "Amount per week $290.00 Next payment due [DATE] Method Through RentBetter , dep…" at bounding box center [624, 261] width 440 height 123
click at [705, 273] on span "Through RentBetter , deposited in CBA account ending in 626 ." at bounding box center [586, 280] width 365 height 14
click at [454, 308] on span "Rent schedule" at bounding box center [446, 312] width 84 height 17
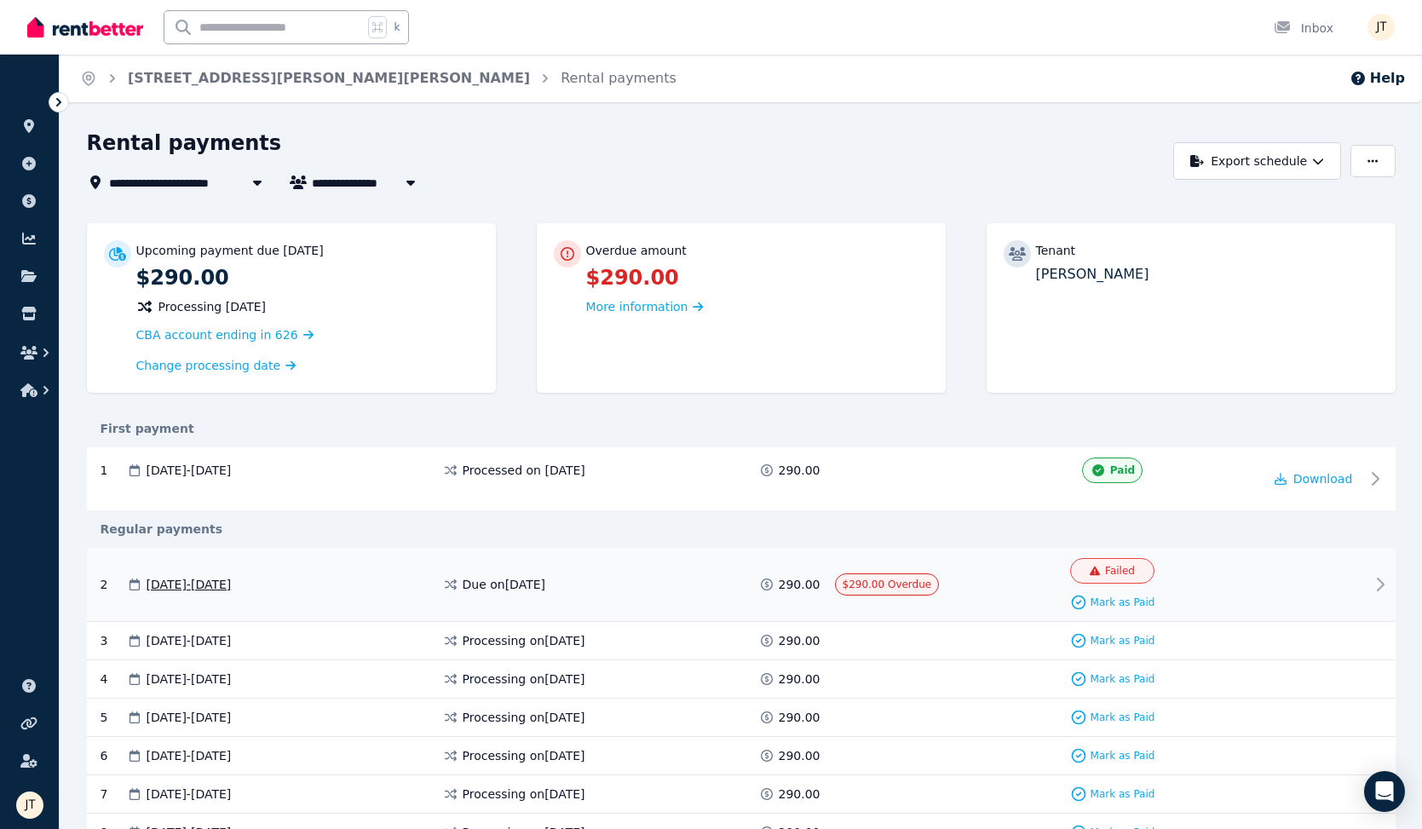
click at [1108, 568] on span "Failed" at bounding box center [1120, 571] width 30 height 14
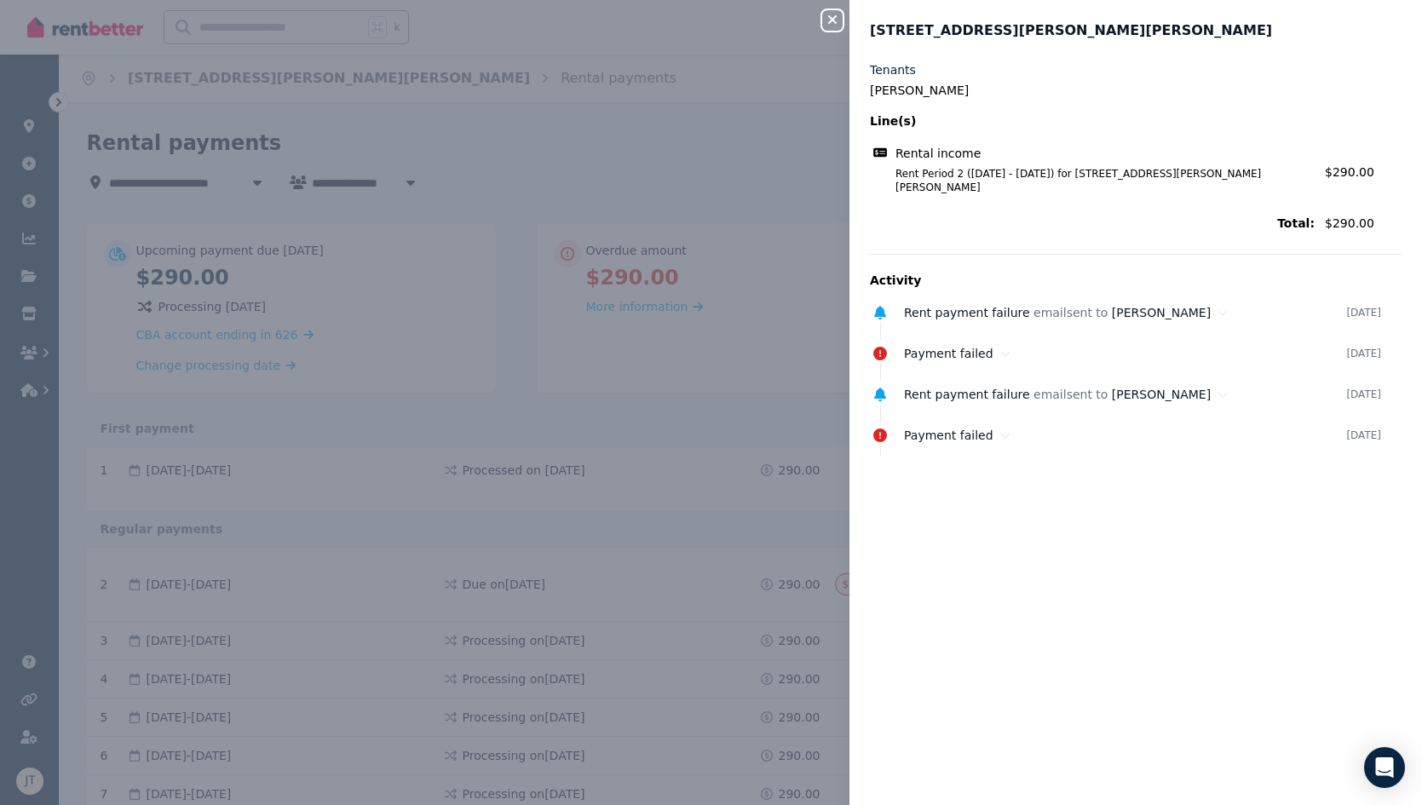
click at [838, 20] on icon "button" at bounding box center [832, 20] width 20 height 14
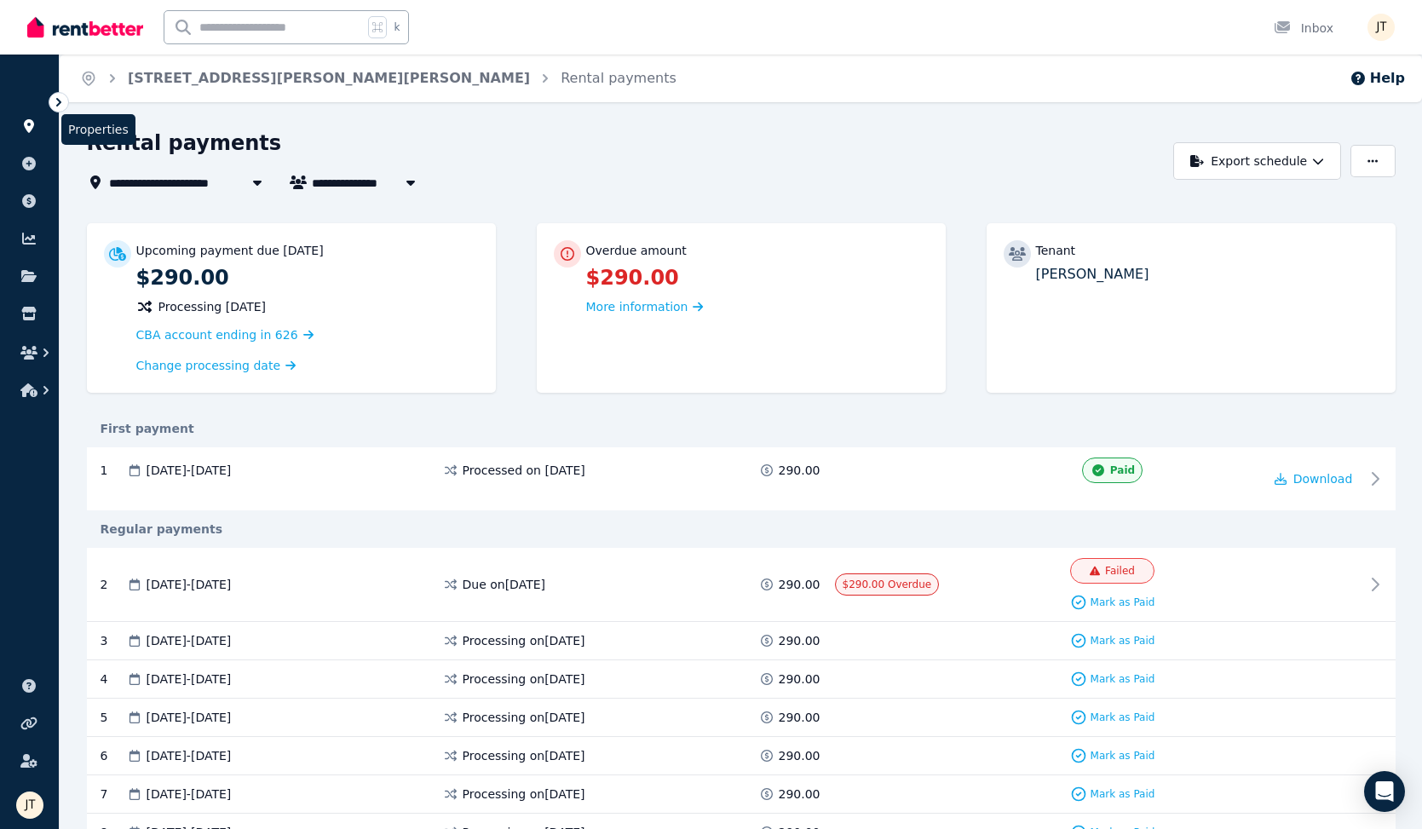
click at [37, 127] on icon at bounding box center [28, 126] width 17 height 14
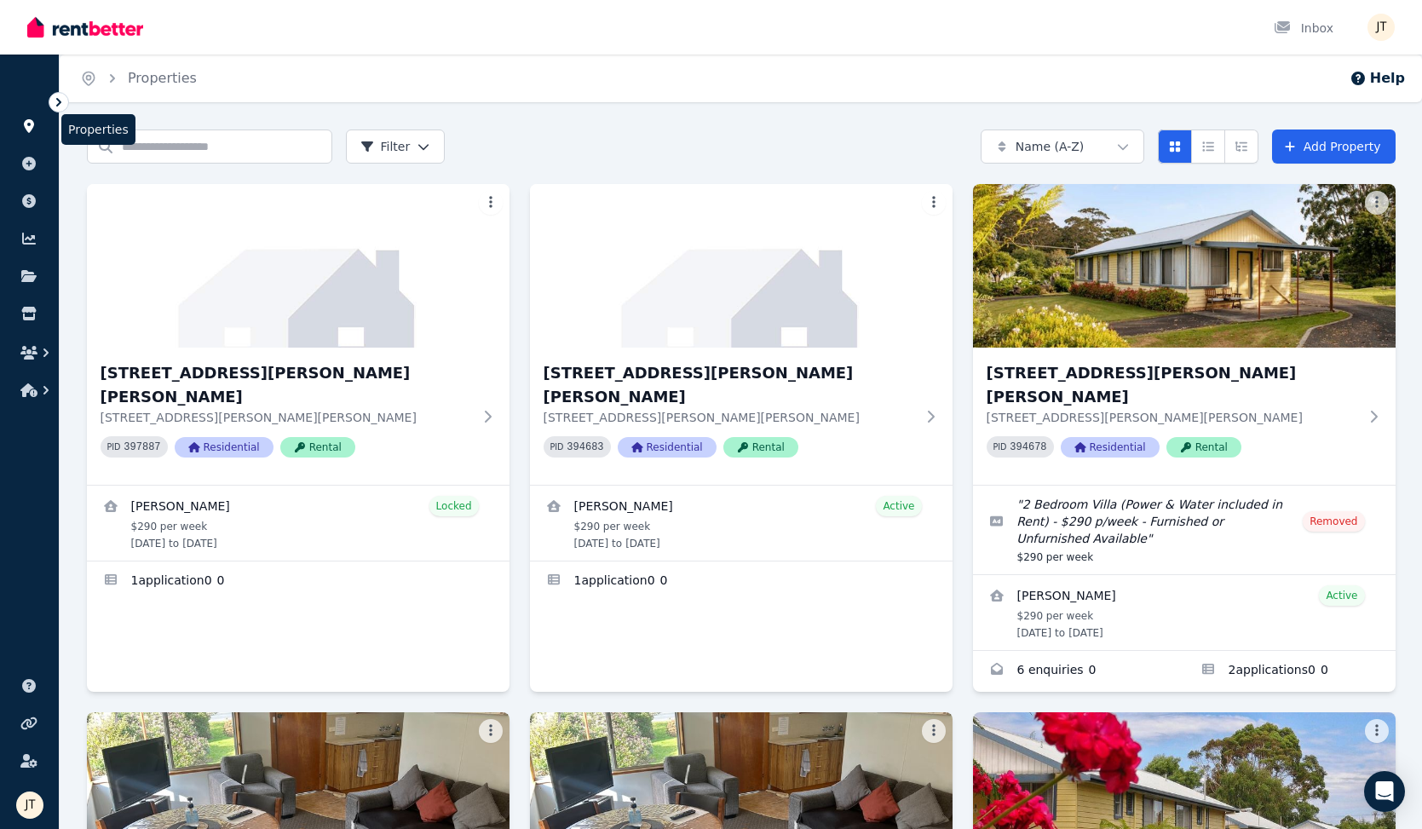
click at [32, 120] on icon at bounding box center [28, 126] width 17 height 14
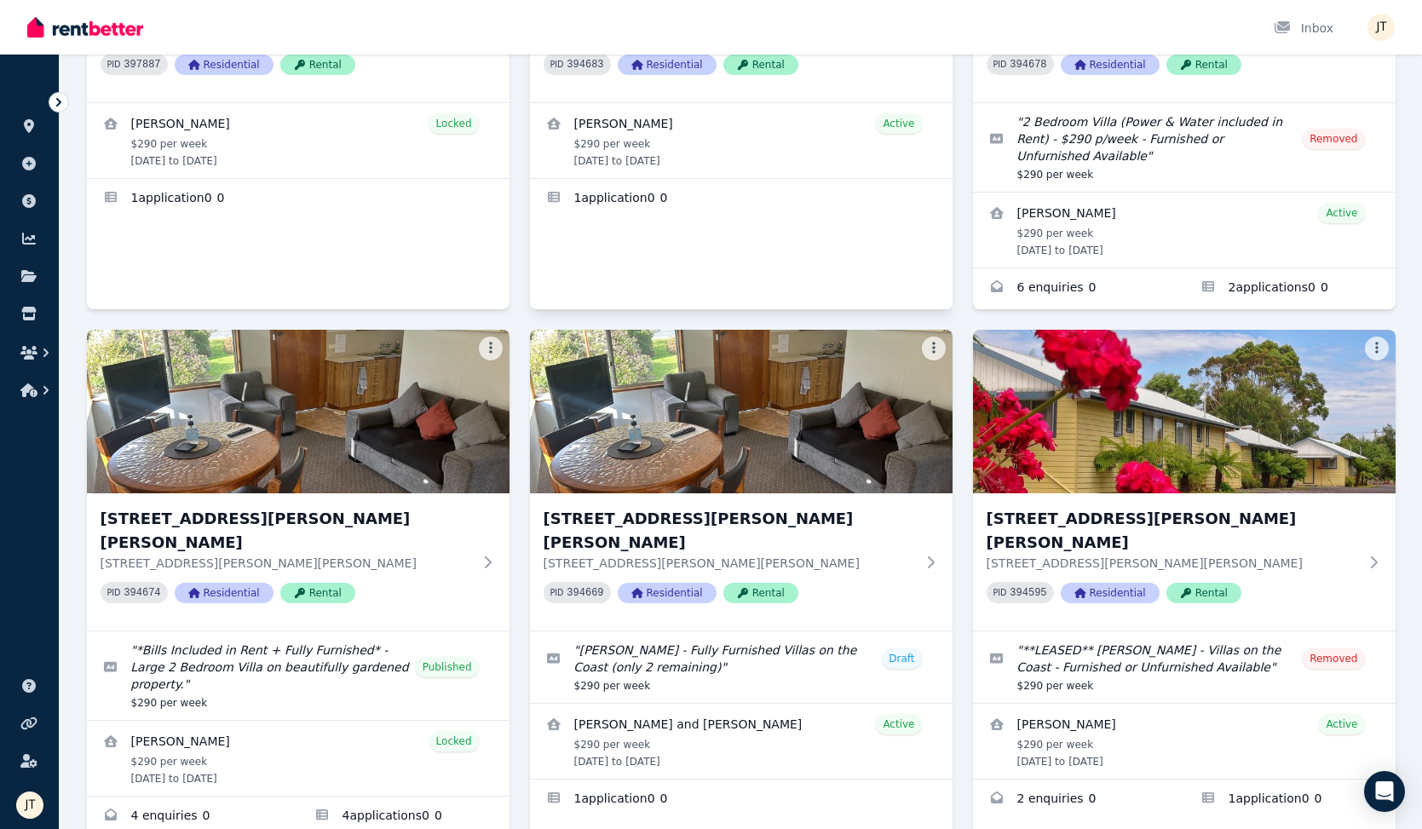
scroll to position [298, 0]
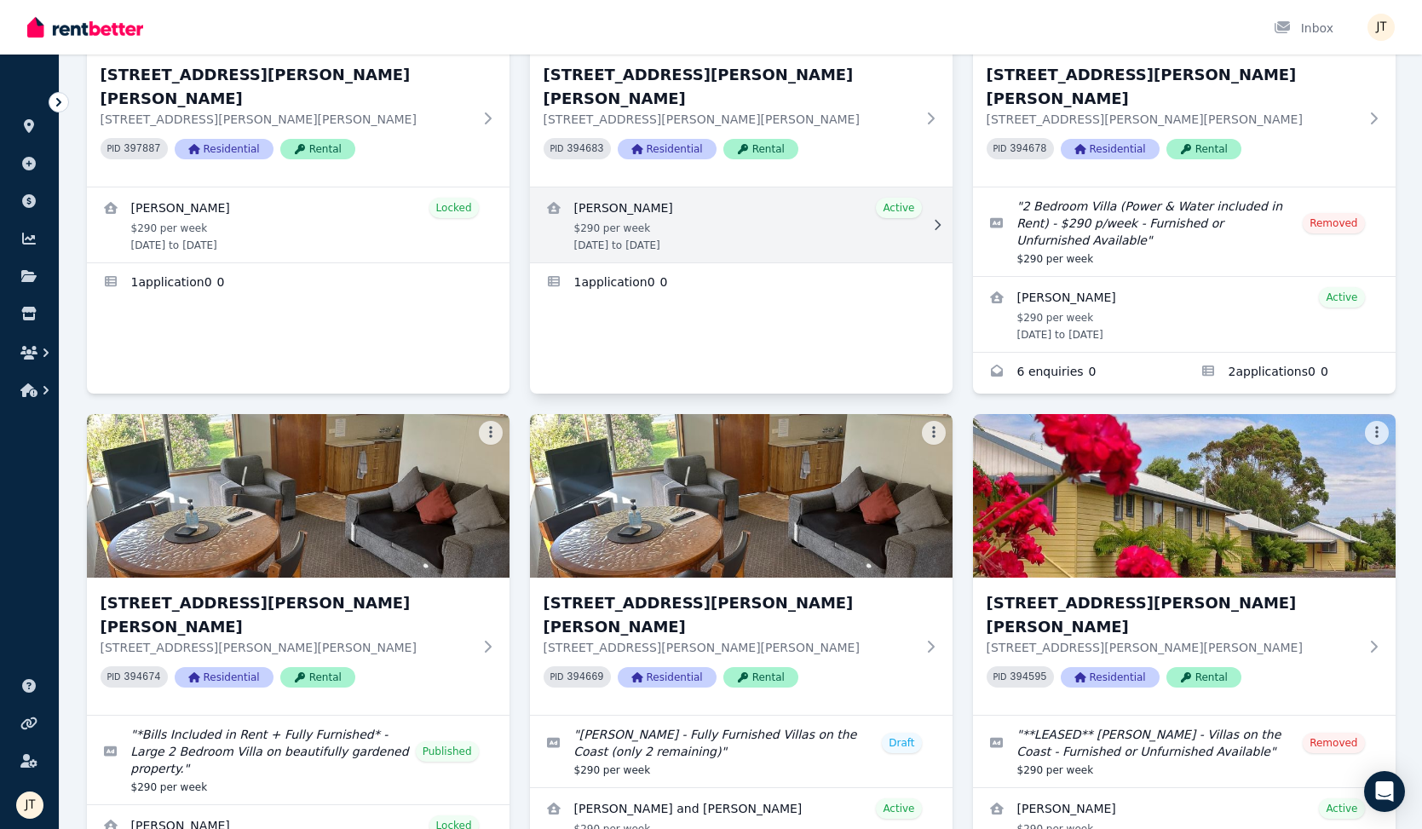
click at [694, 203] on link "View details for Dimity Williams" at bounding box center [741, 224] width 423 height 75
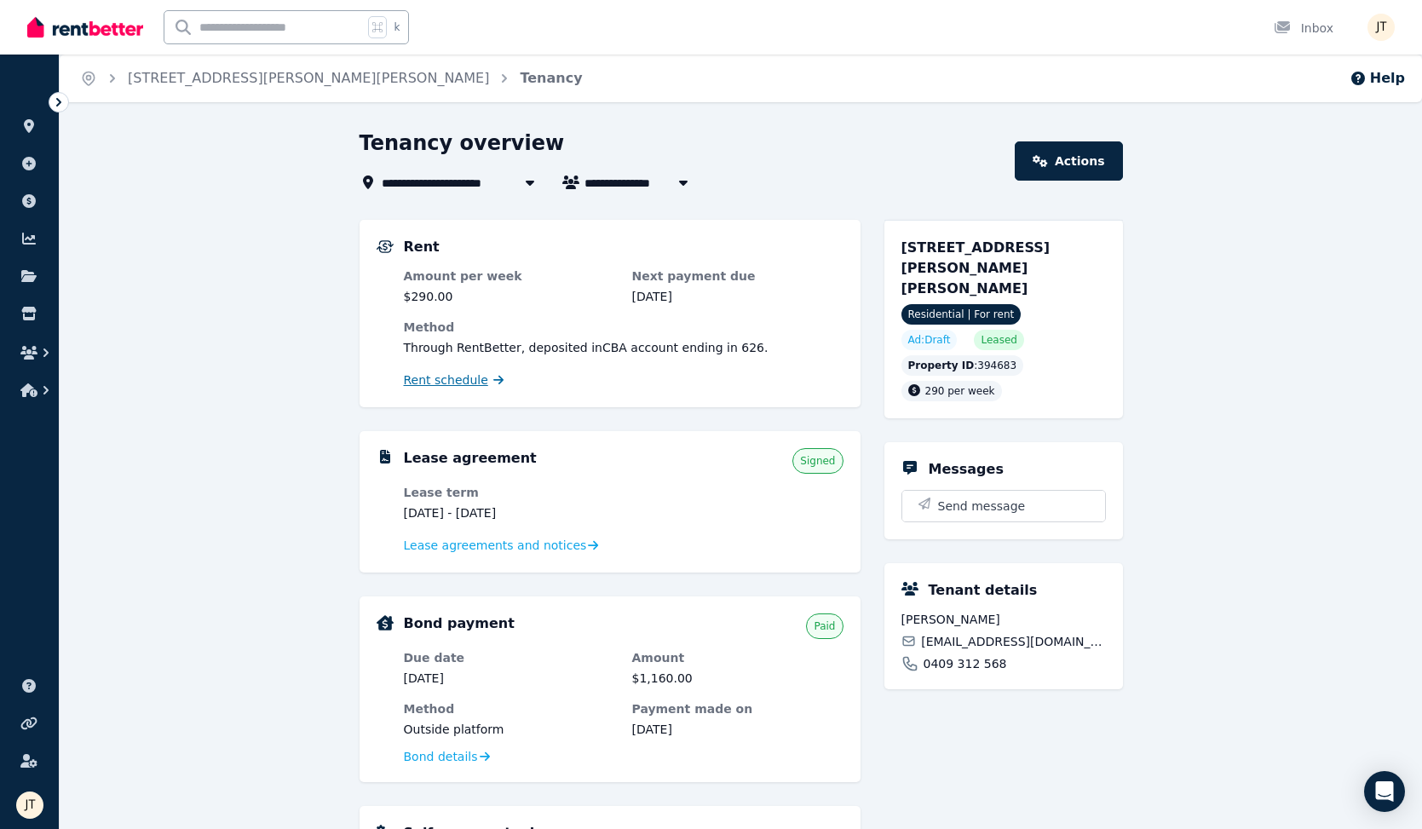
click at [447, 384] on span "Rent schedule" at bounding box center [446, 379] width 84 height 17
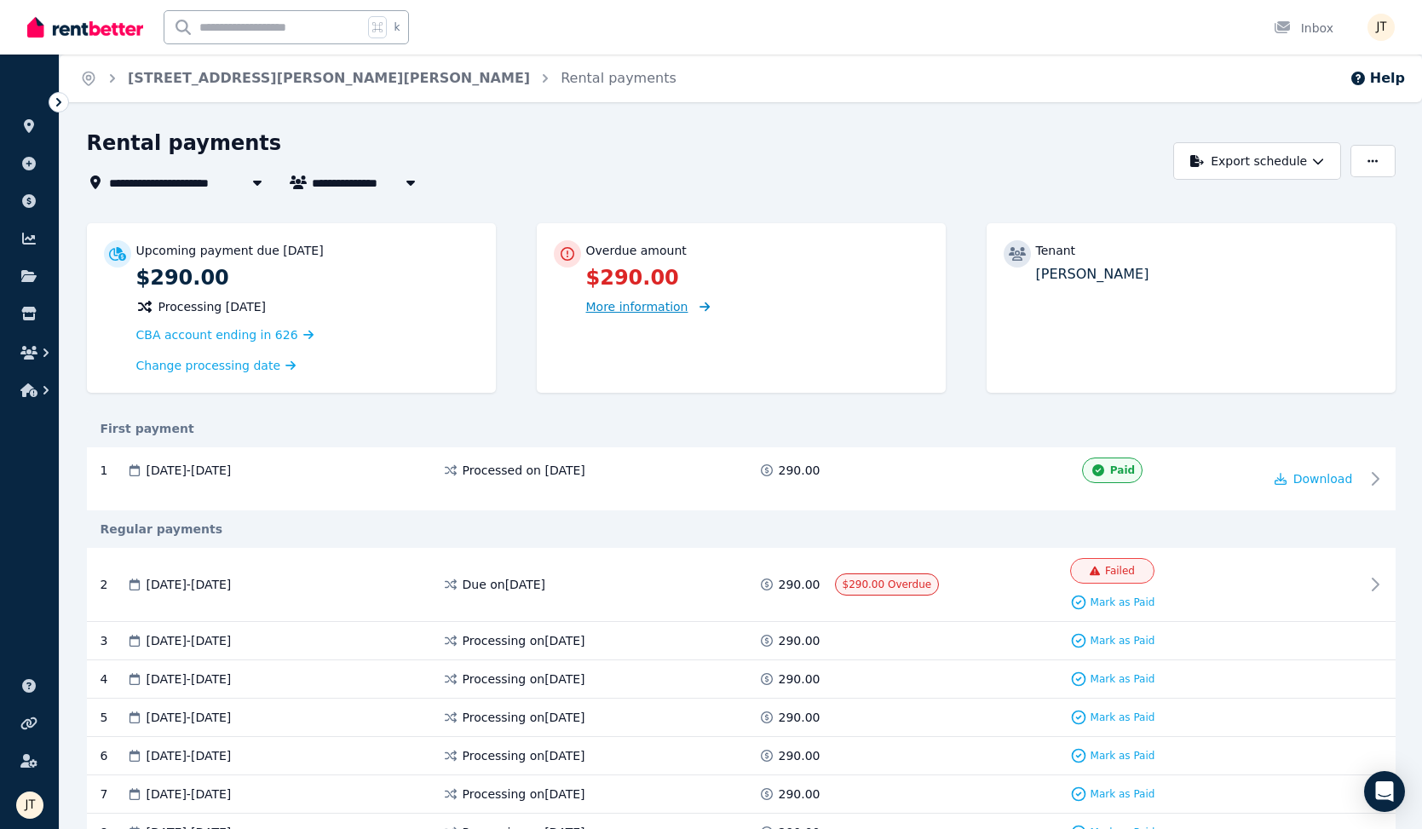
click at [630, 310] on span "More information" at bounding box center [637, 307] width 102 height 14
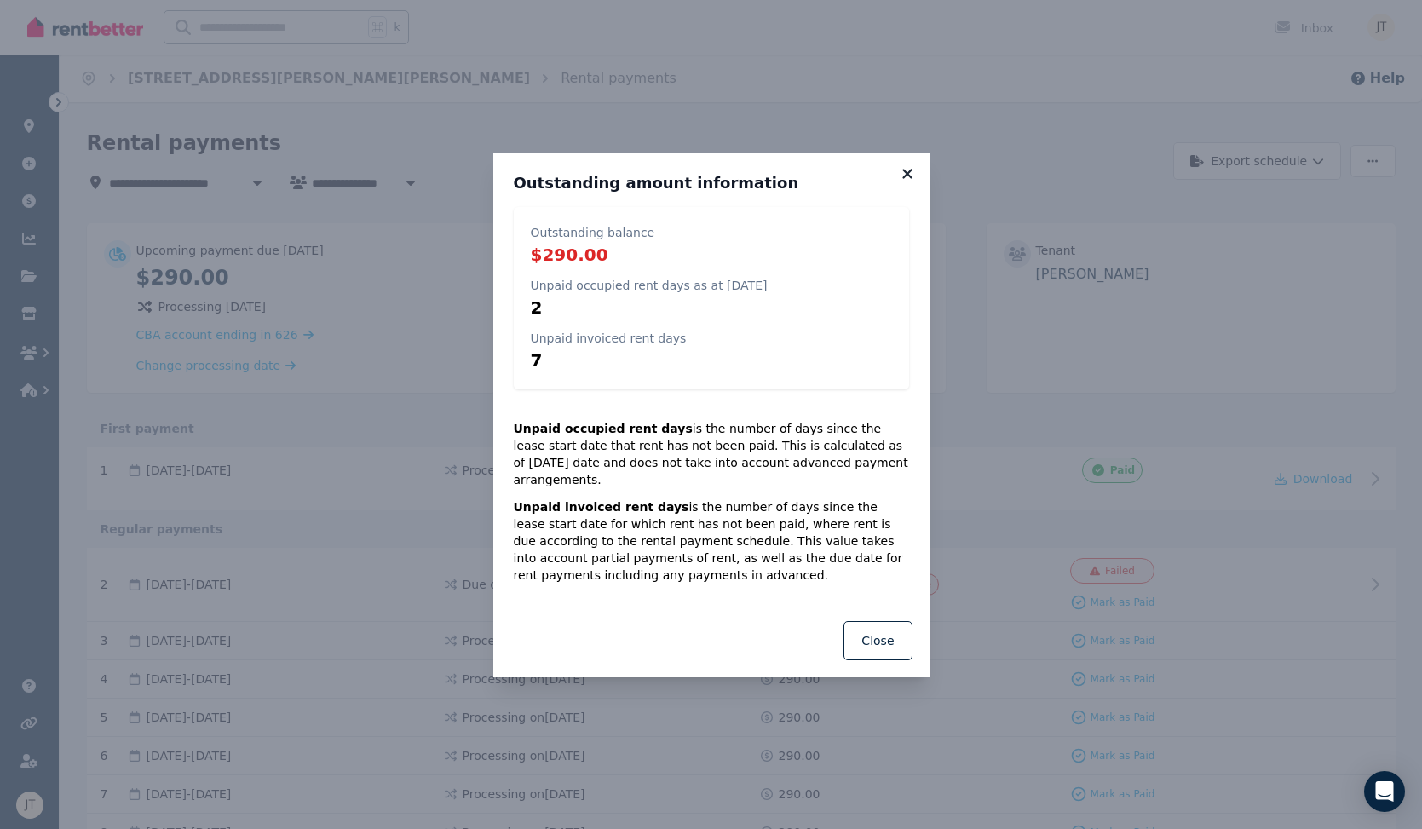
click at [900, 181] on icon at bounding box center [907, 173] width 17 height 15
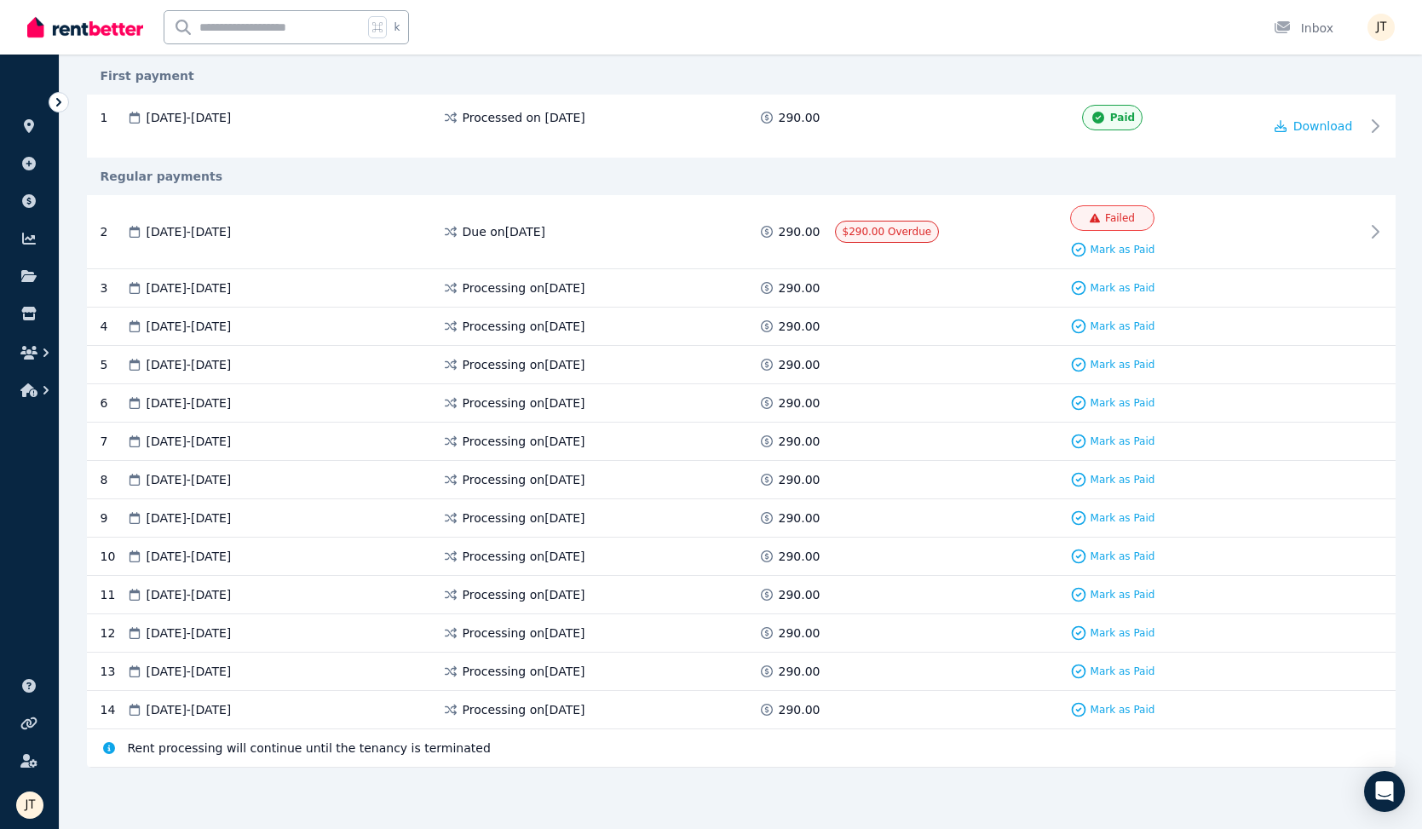
scroll to position [351, 0]
click at [28, 130] on icon at bounding box center [29, 126] width 10 height 14
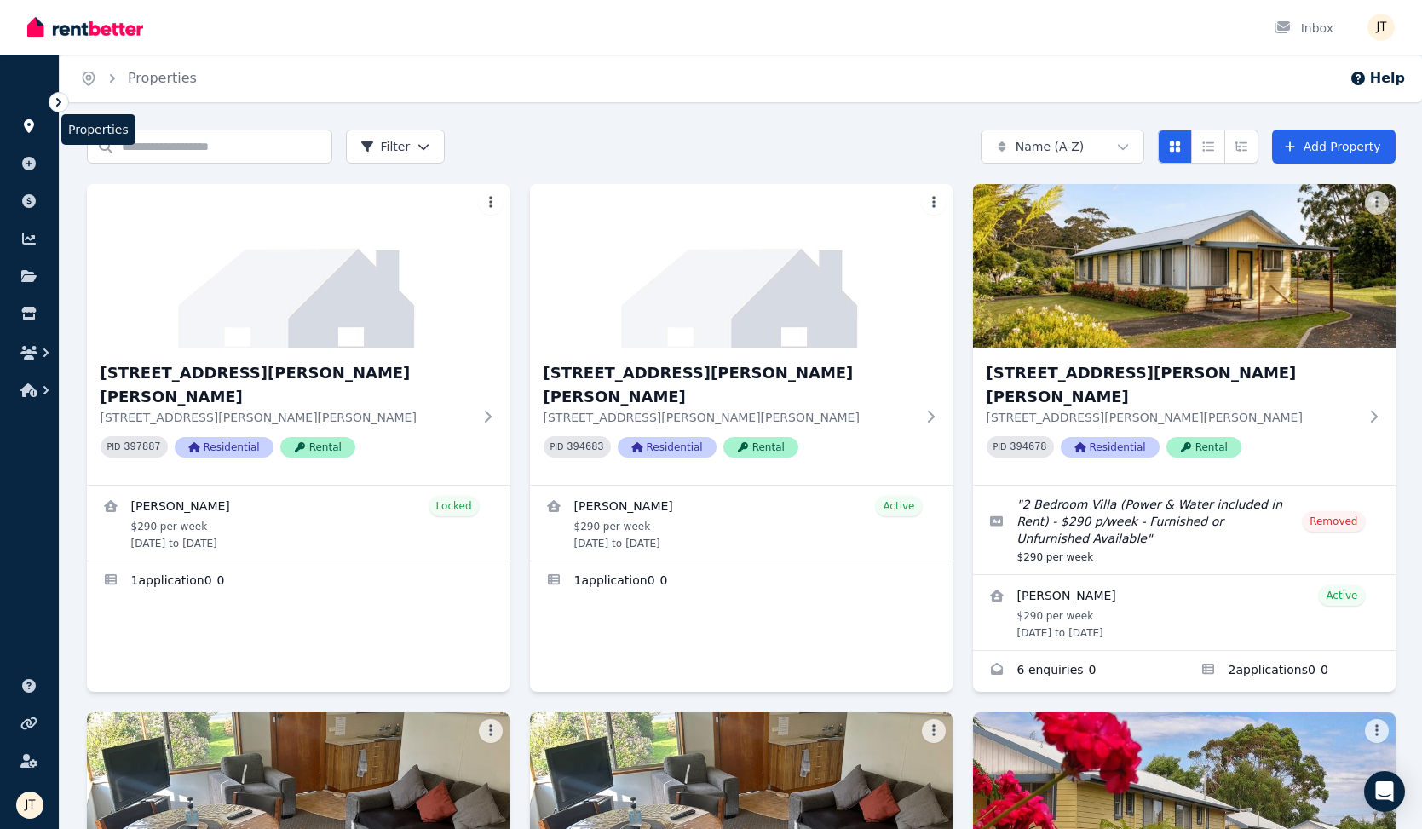
click at [29, 124] on icon at bounding box center [28, 126] width 17 height 14
